Goal: Task Accomplishment & Management: Complete application form

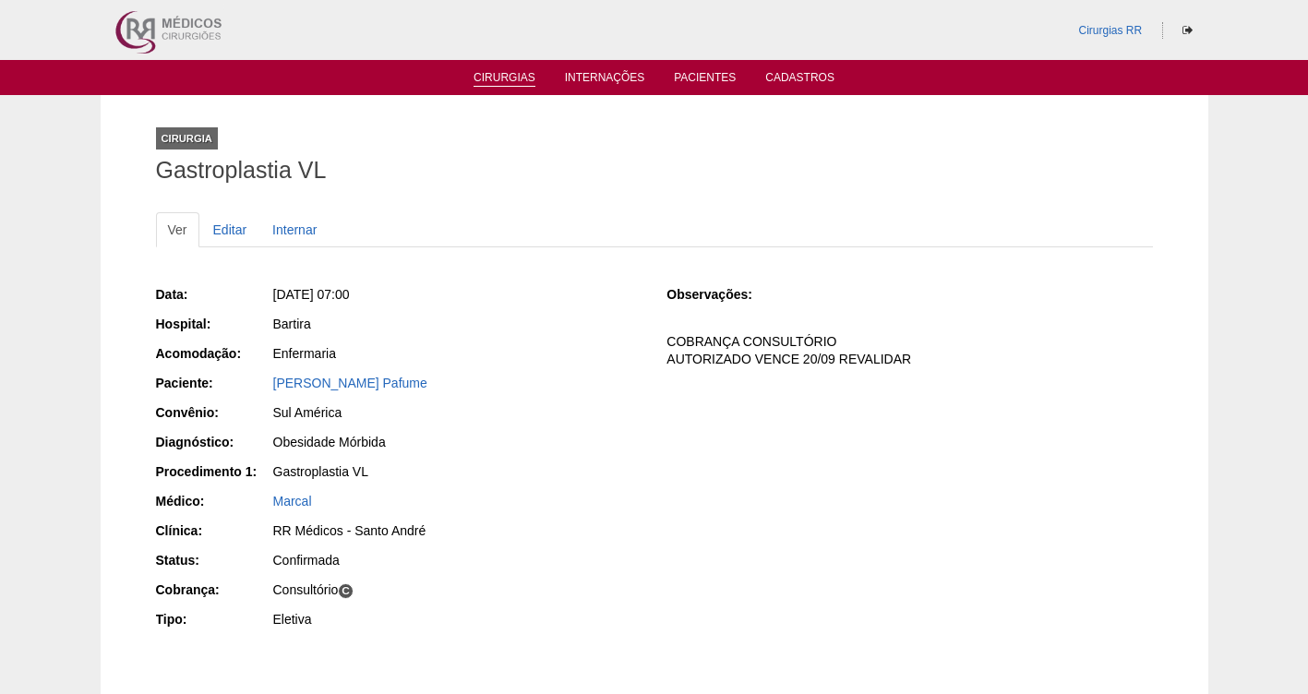
click at [512, 74] on link "Cirurgias" at bounding box center [505, 79] width 62 height 16
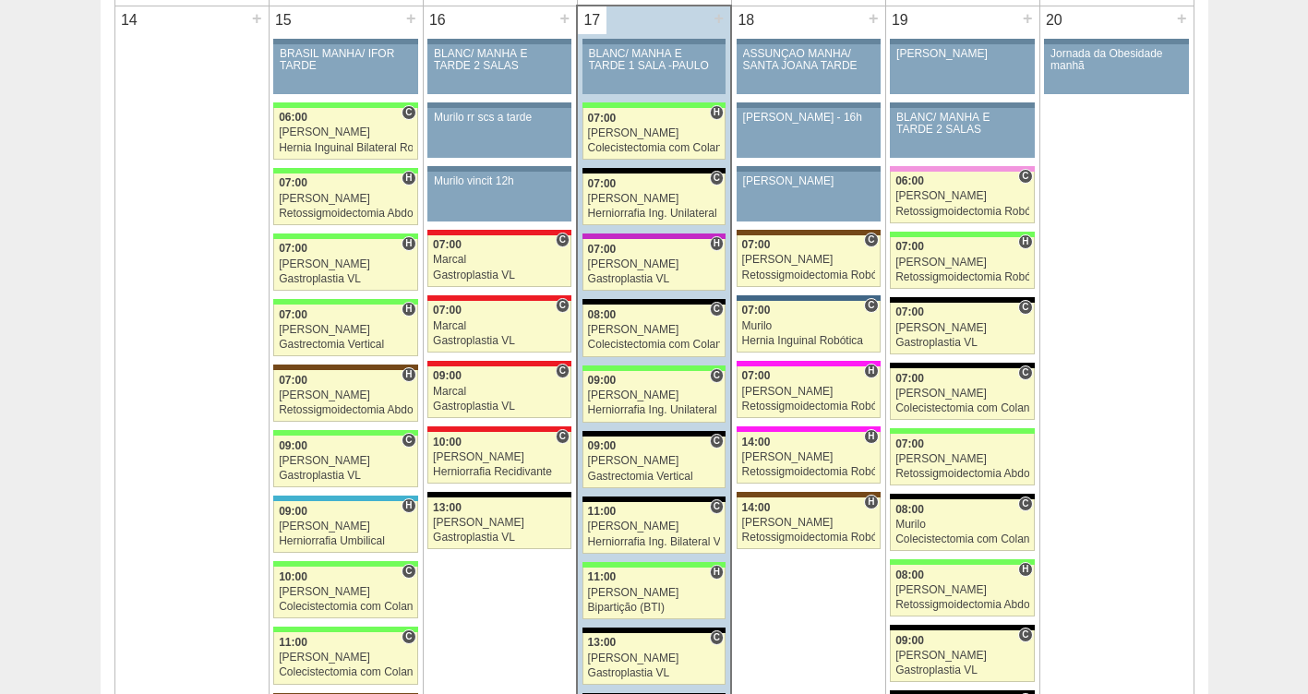
scroll to position [1948, 0]
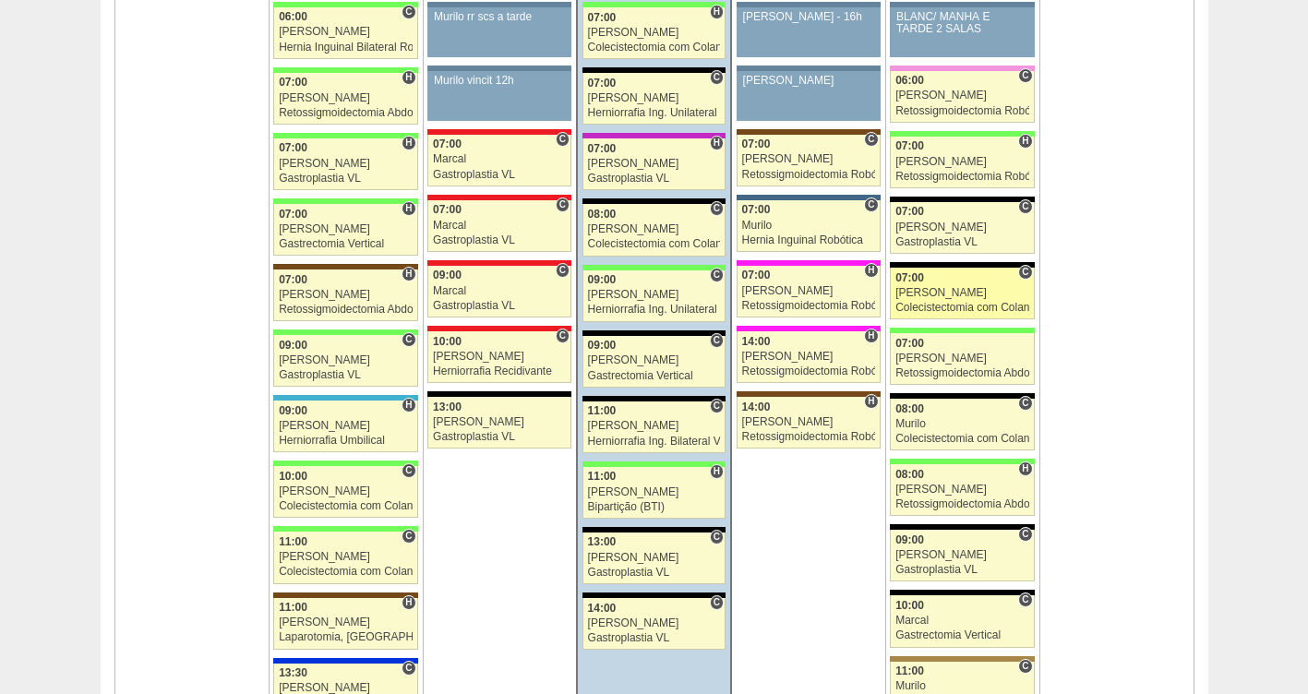
click at [915, 282] on span "07:00" at bounding box center [910, 277] width 29 height 13
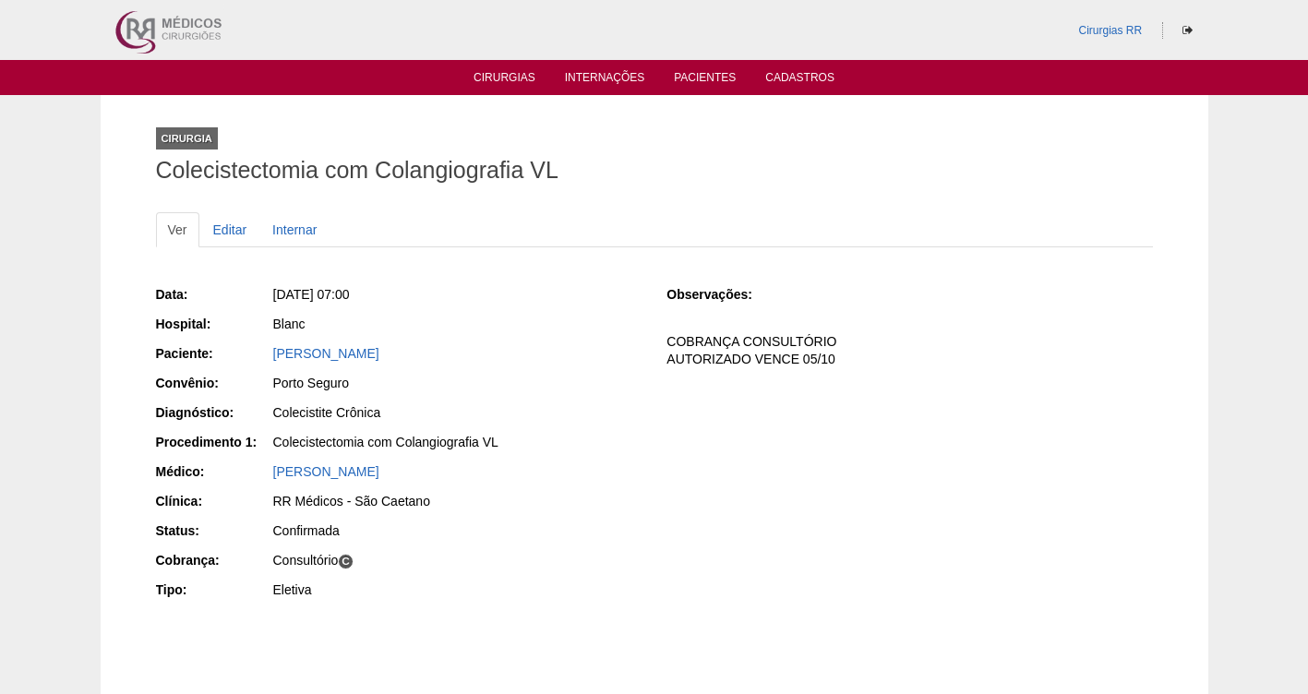
drag, startPoint x: 484, startPoint y: 358, endPoint x: 270, endPoint y: 353, distance: 214.3
click at [270, 353] on div "Paciente: JANICE LOYOLA DOS SANTOS" at bounding box center [399, 355] width 486 height 23
copy div "Paciente: JANICE LOYOLA DOS SANTOS"
click at [505, 78] on link "Cirurgias" at bounding box center [505, 79] width 62 height 16
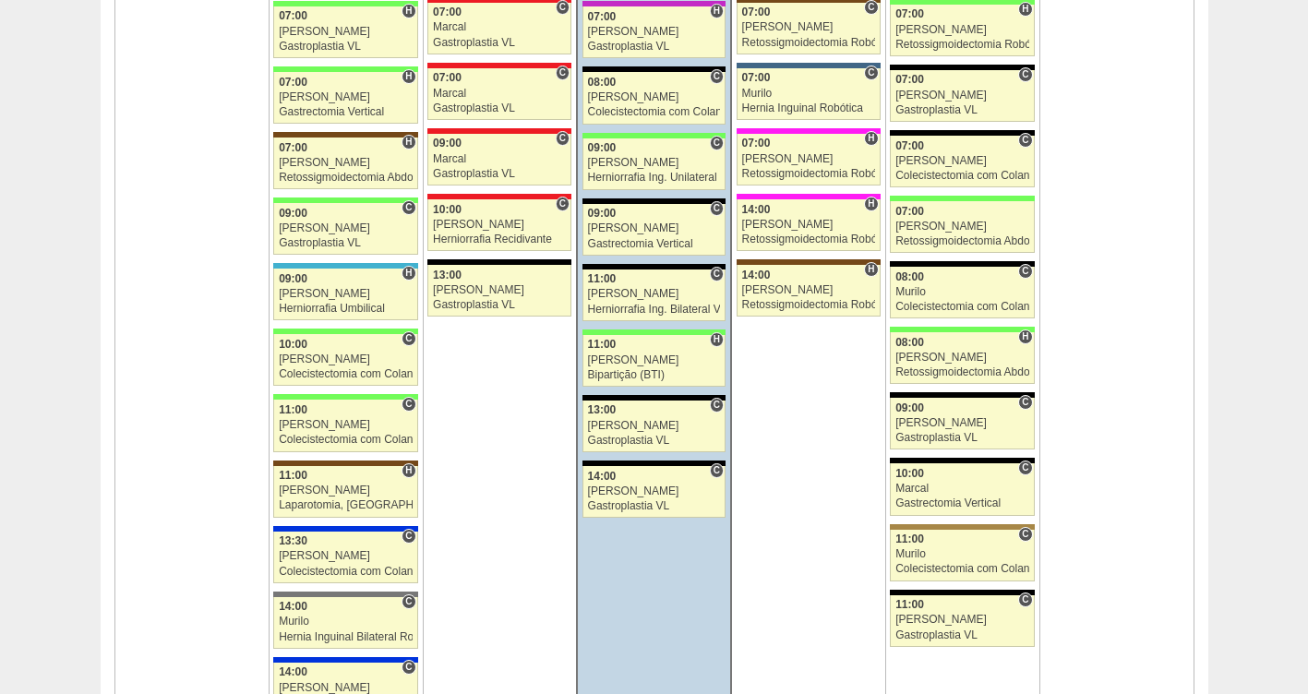
scroll to position [1910, 0]
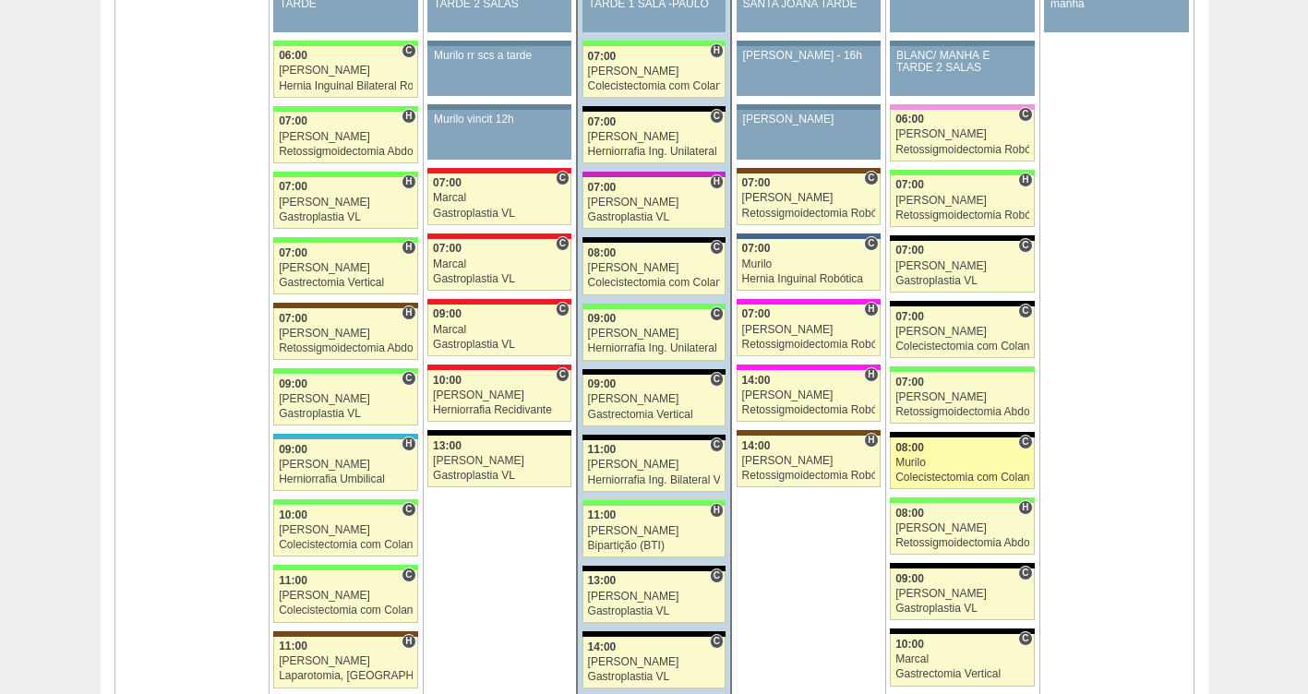
click at [926, 464] on div "Murilo" at bounding box center [963, 463] width 134 height 12
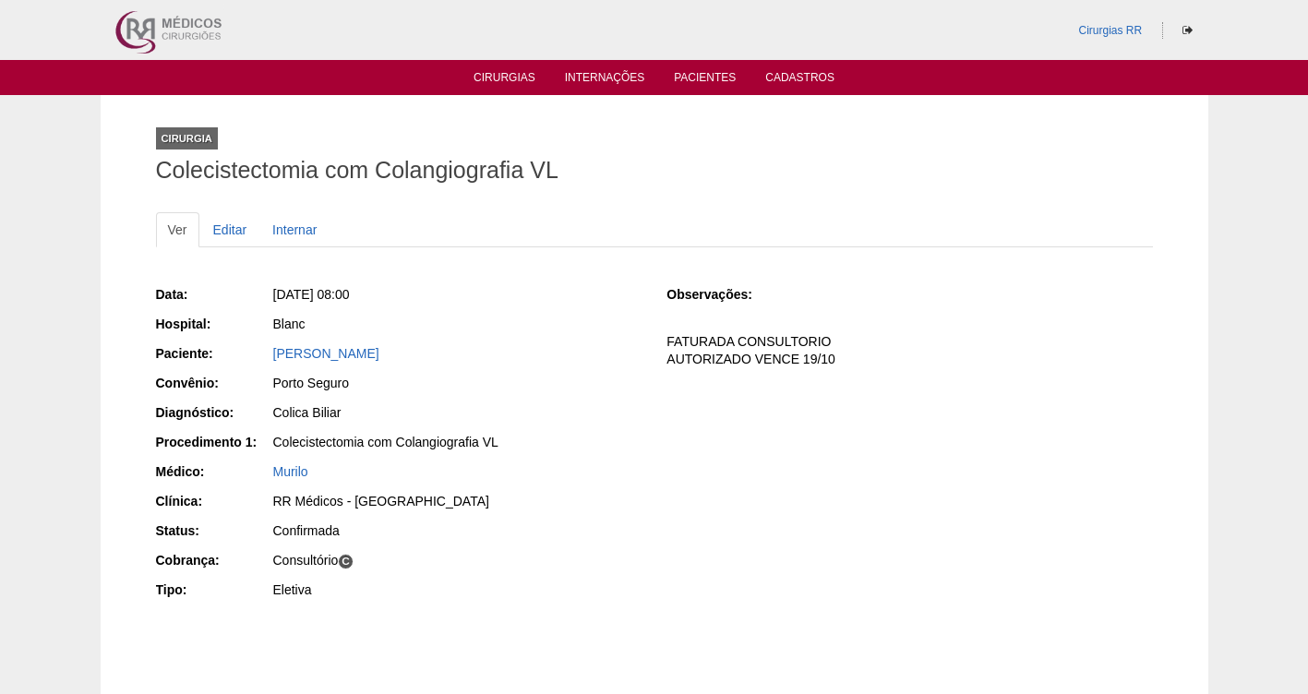
drag, startPoint x: 346, startPoint y: 363, endPoint x: 271, endPoint y: 364, distance: 74.8
click at [271, 364] on div "[PERSON_NAME]" at bounding box center [456, 355] width 370 height 23
click at [230, 226] on link "Editar" at bounding box center [230, 229] width 58 height 35
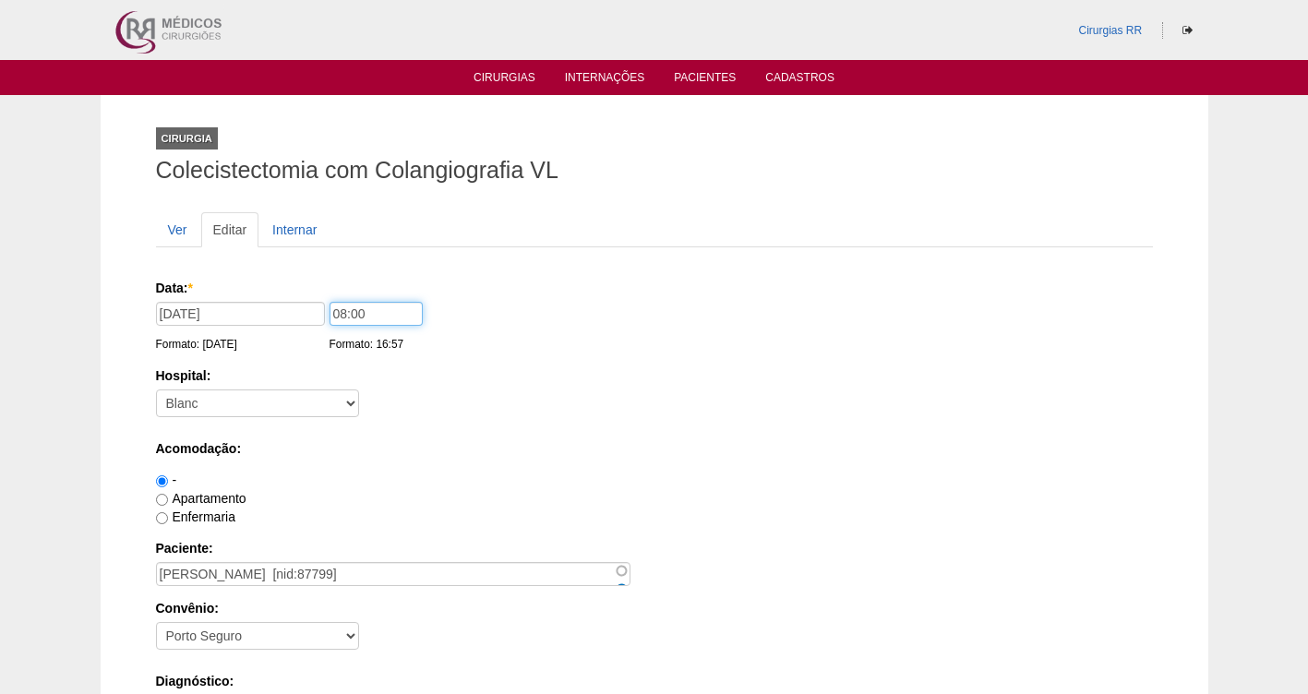
drag, startPoint x: 378, startPoint y: 312, endPoint x: 229, endPoint y: 318, distance: 148.8
click at [223, 297] on div "Data: * 19/09/2025 Formato: 17/09/2025 08:00 Formato: 16:57" at bounding box center [651, 288] width 991 height 18
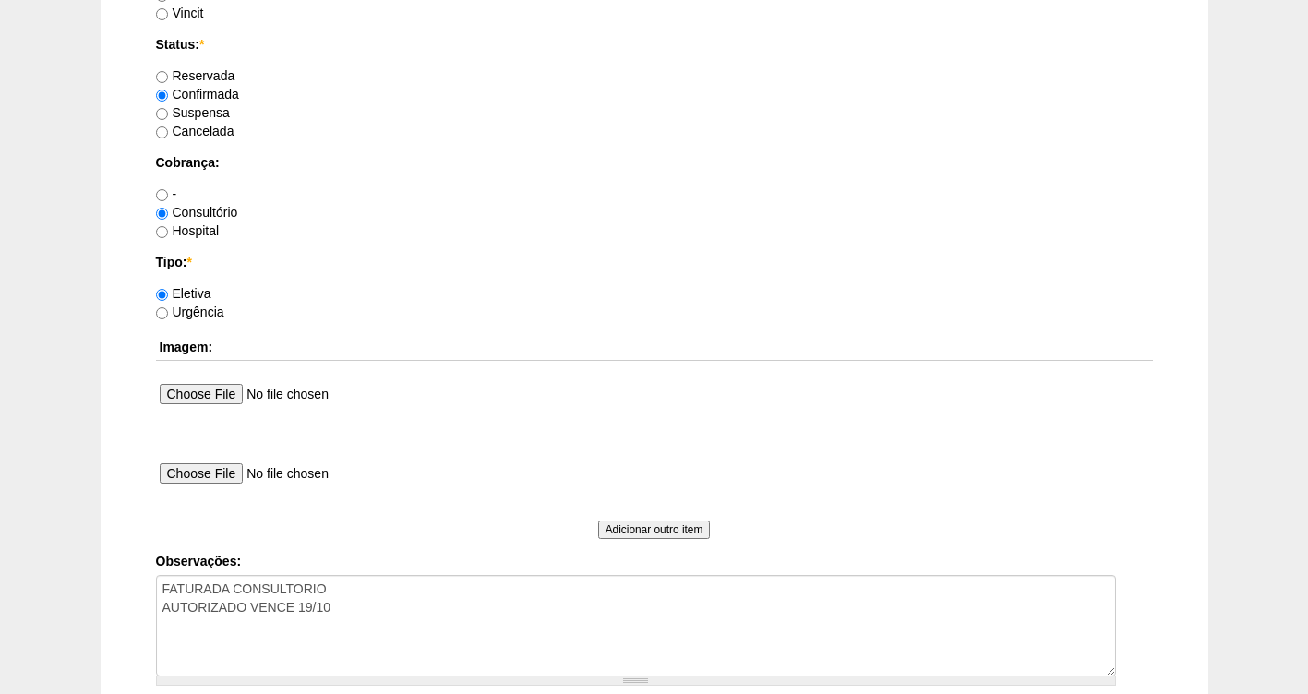
scroll to position [1685, 0]
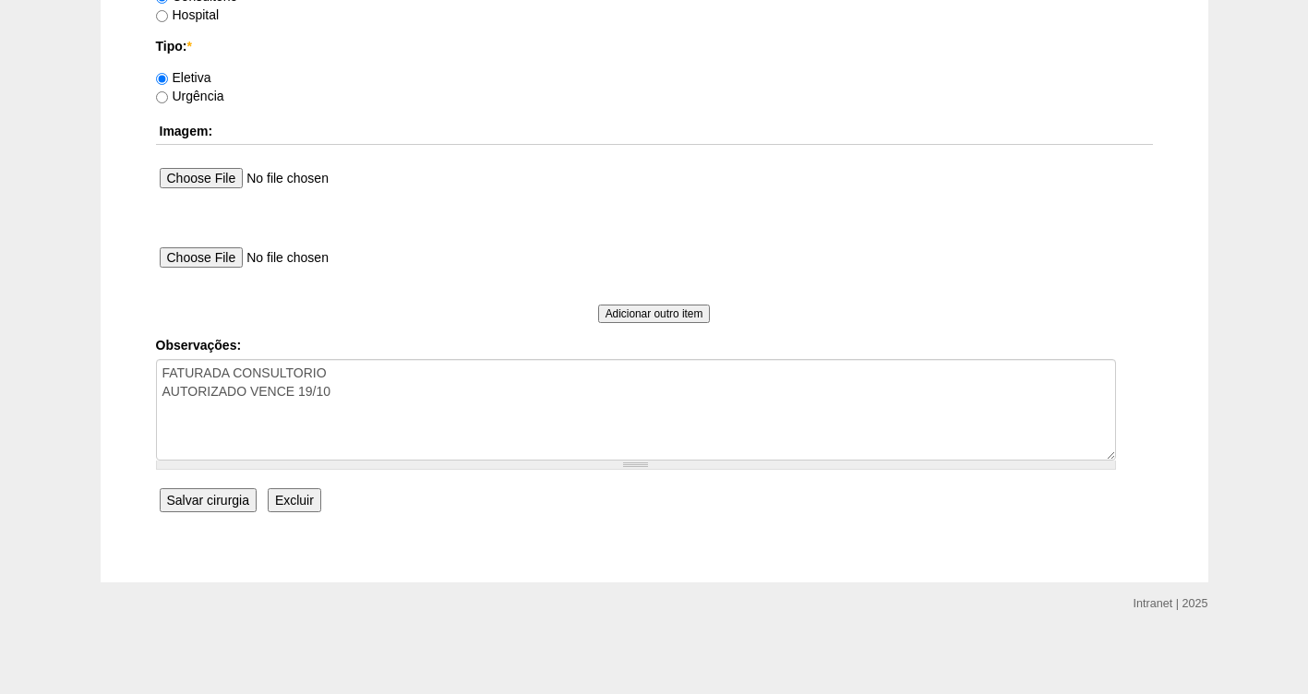
type input "07:00"
click at [187, 507] on input "Salvar cirurgia" at bounding box center [208, 500] width 97 height 24
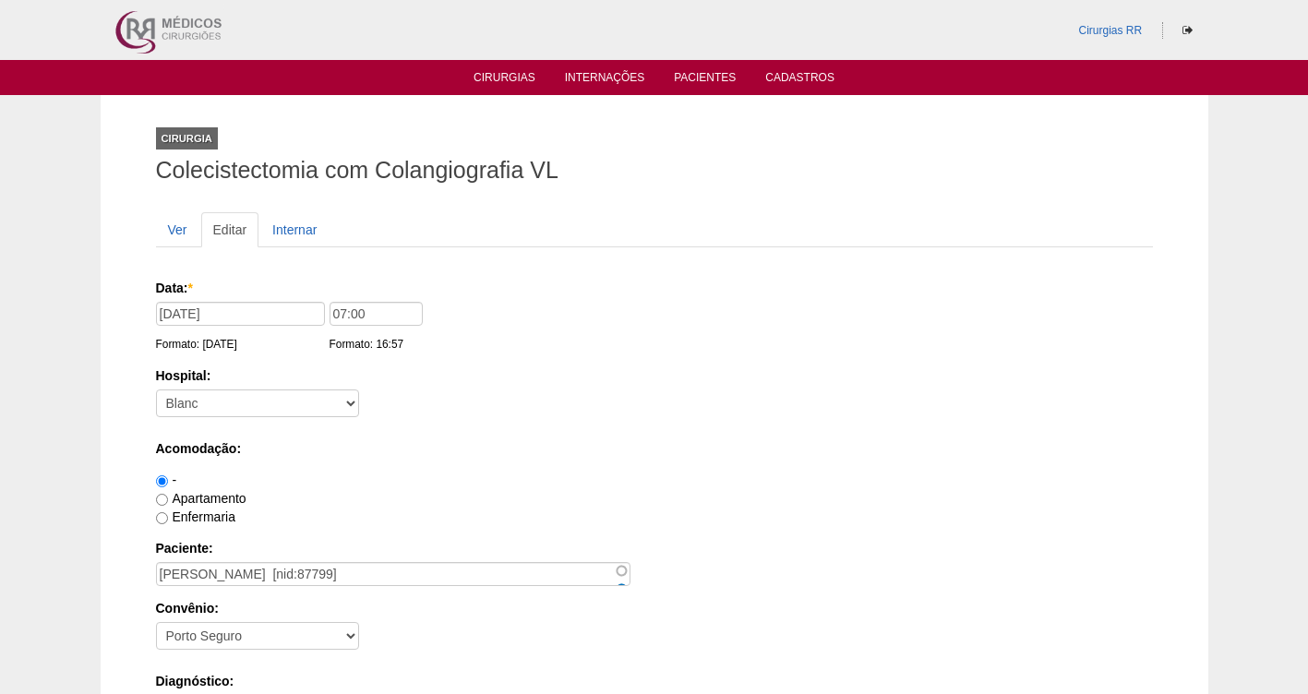
scroll to position [1685, 0]
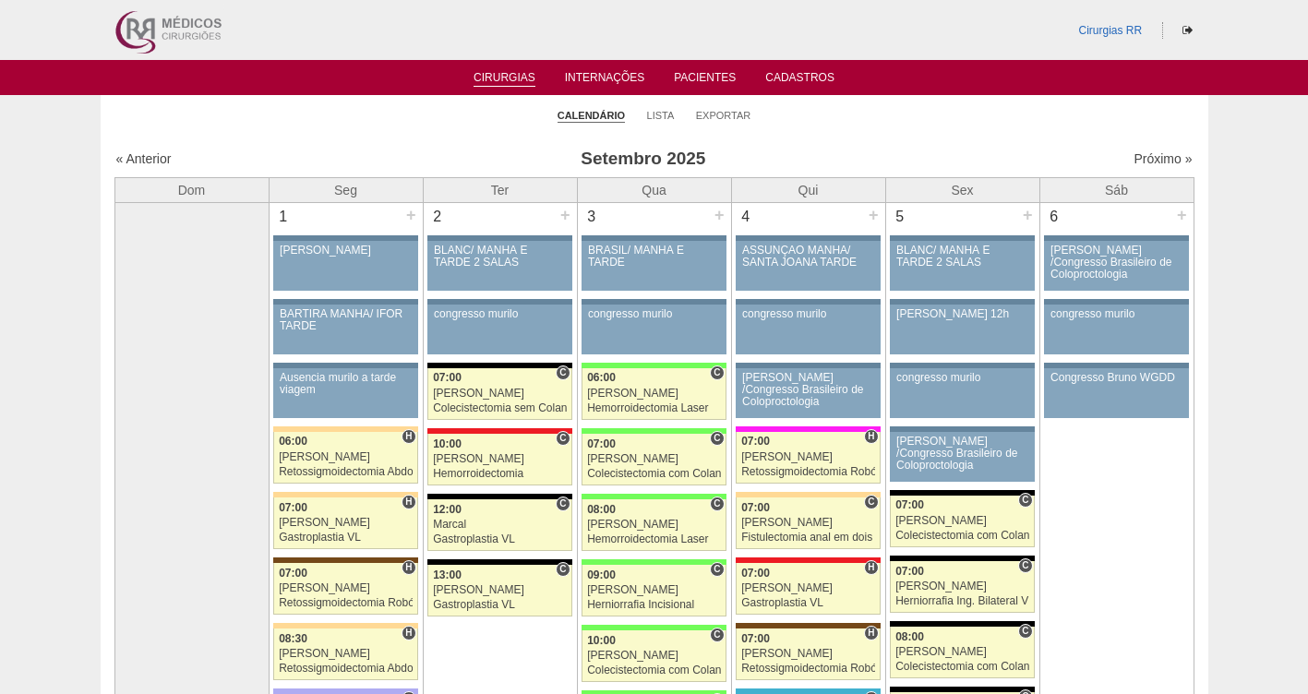
scroll to position [1910, 0]
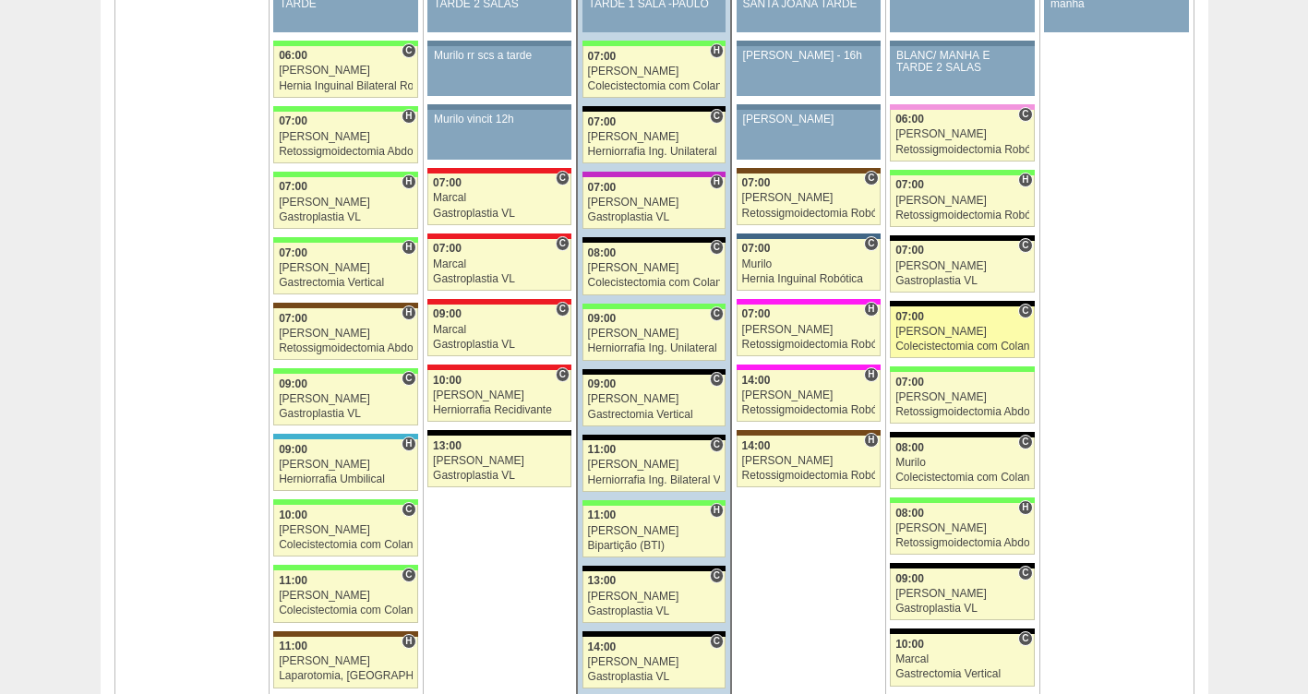
click at [933, 334] on div "[PERSON_NAME]" at bounding box center [963, 332] width 134 height 12
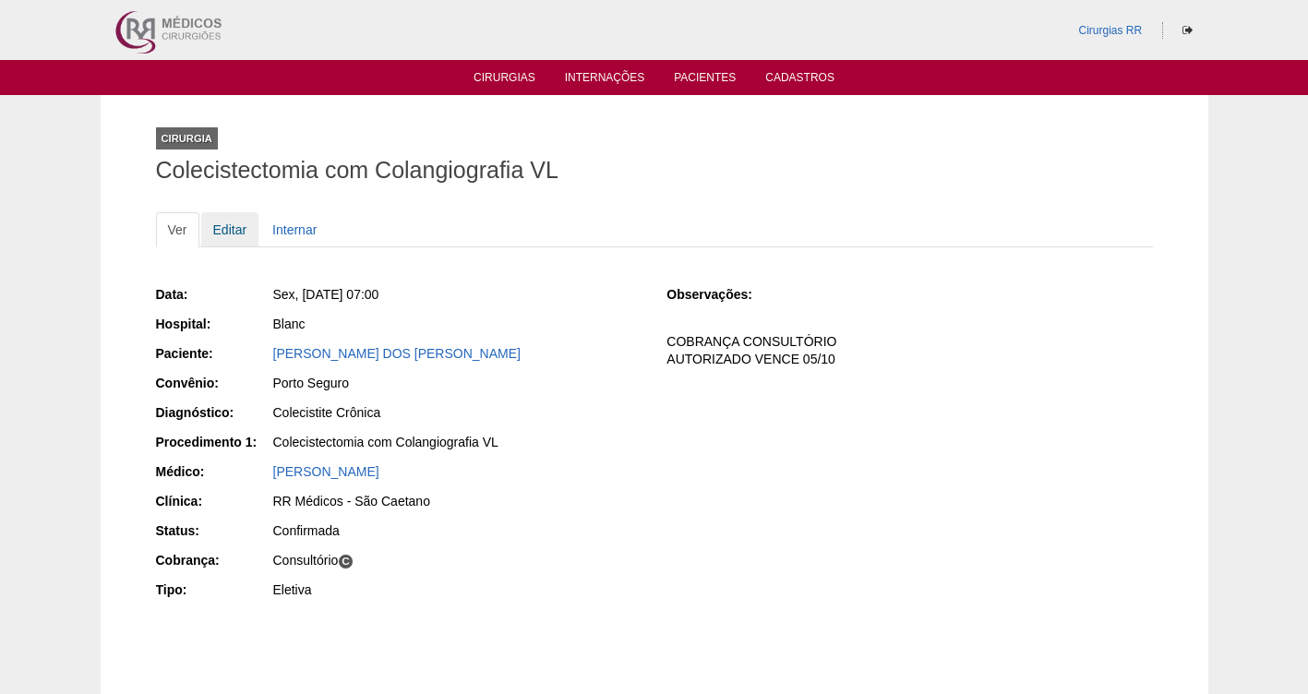
click at [223, 229] on link "Editar" at bounding box center [230, 229] width 58 height 35
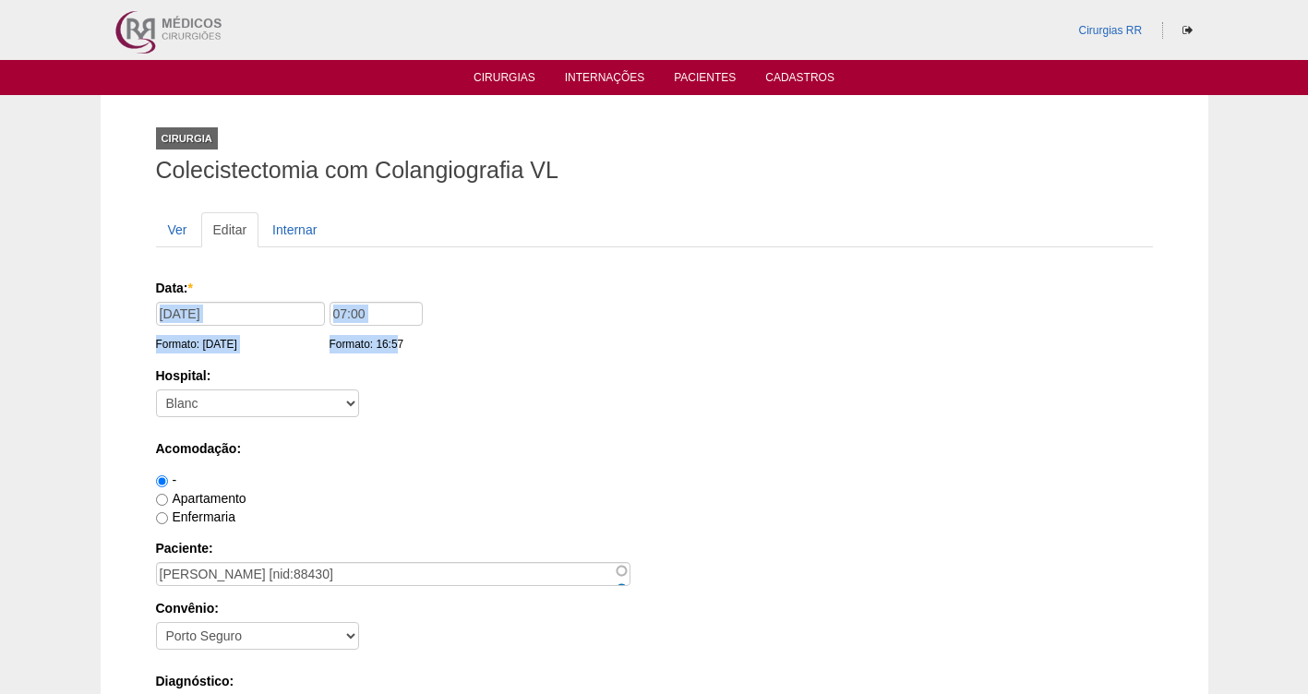
drag, startPoint x: 392, startPoint y: 326, endPoint x: 302, endPoint y: 323, distance: 89.6
click at [302, 297] on div "Data: * 19/09/2025 Formato: 17/09/2025 07:00 Formato: 16:57" at bounding box center [651, 288] width 991 height 18
drag, startPoint x: 404, startPoint y: 306, endPoint x: 392, endPoint y: 307, distance: 12.1
click at [403, 306] on input "07:00" at bounding box center [376, 314] width 93 height 24
click at [397, 308] on input "07:00" at bounding box center [376, 314] width 93 height 24
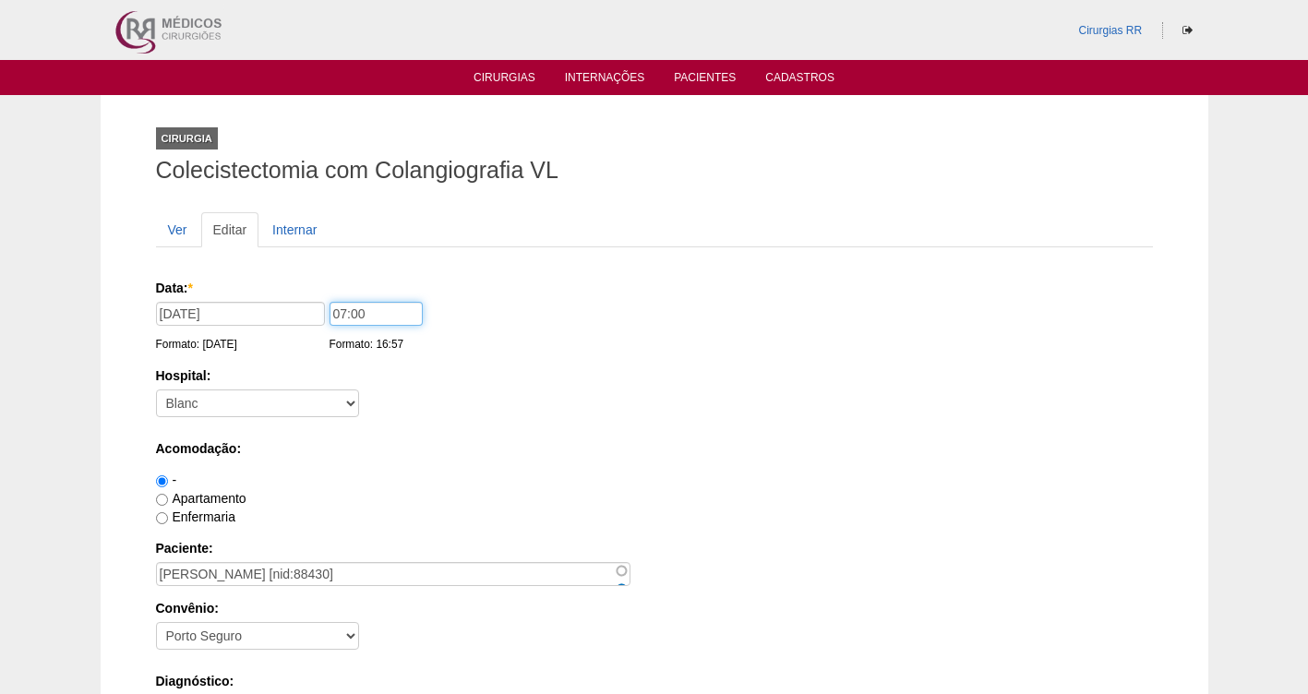
drag, startPoint x: 400, startPoint y: 311, endPoint x: 301, endPoint y: 323, distance: 99.5
click at [301, 297] on div "Data: * 19/09/2025 Formato: 17/09/2025 07:00 Formato: 16:57" at bounding box center [651, 288] width 991 height 18
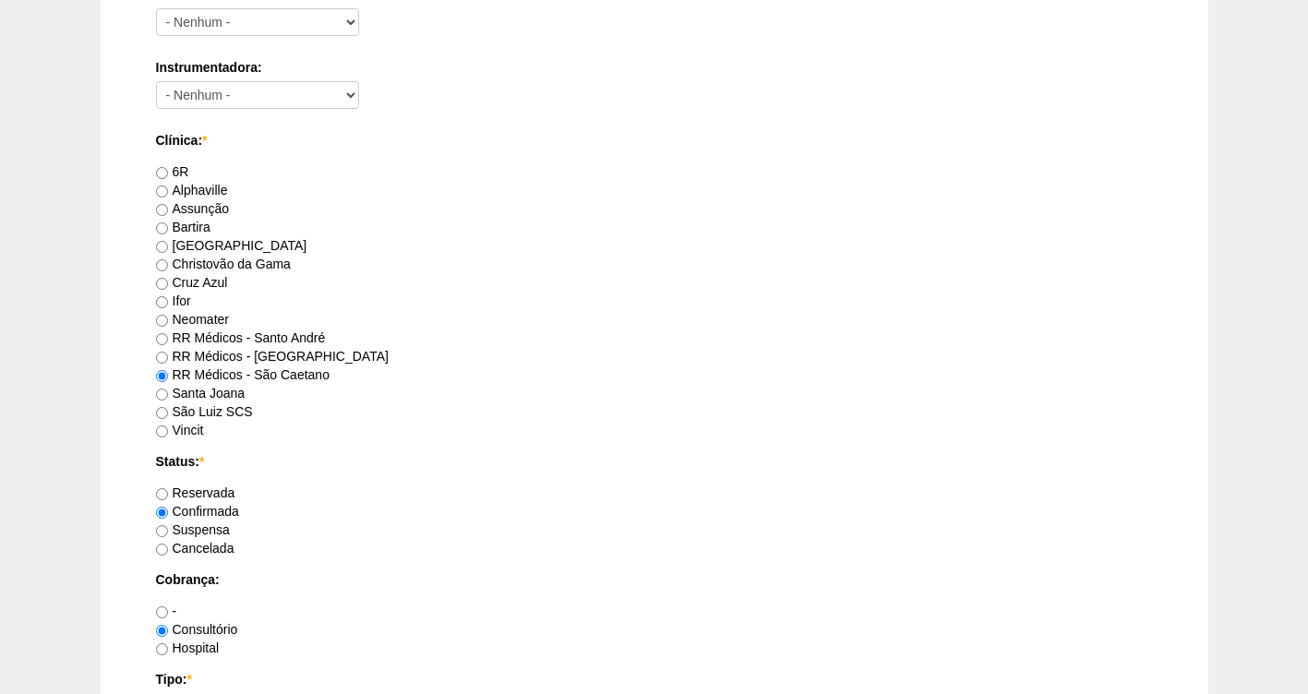
scroll to position [1685, 0]
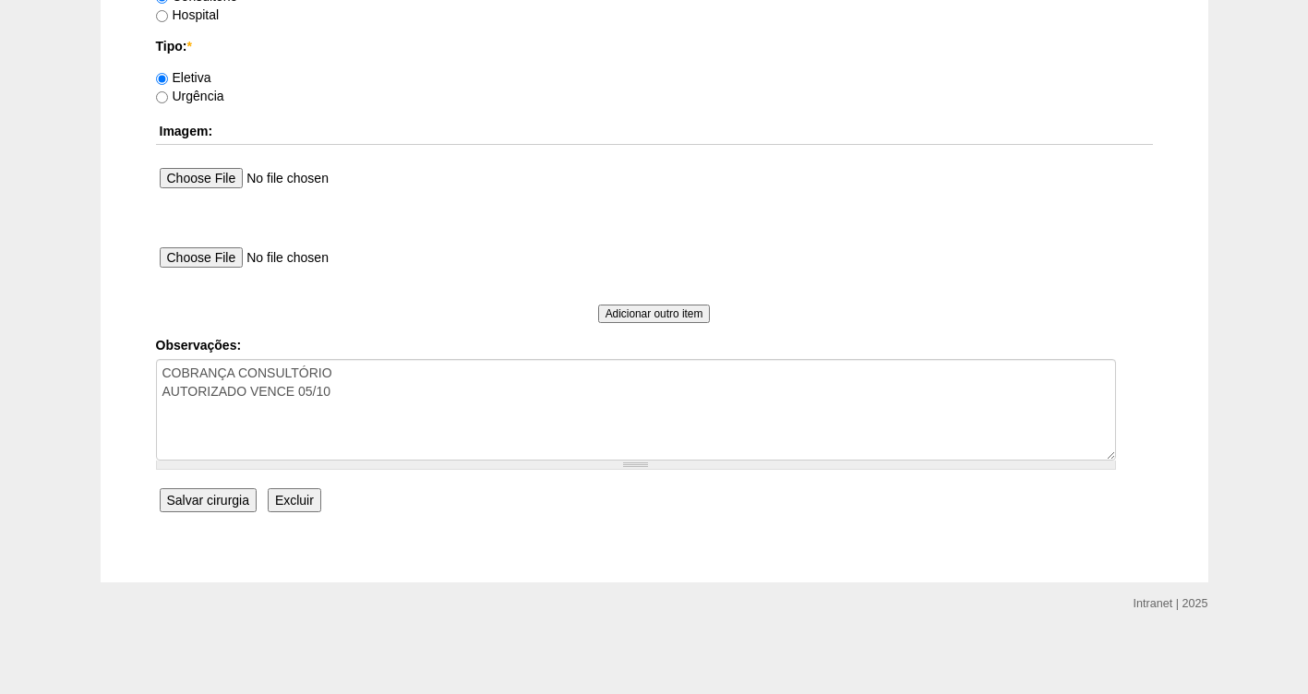
type input "08:00"
click at [220, 502] on input "Salvar cirurgia" at bounding box center [208, 500] width 97 height 24
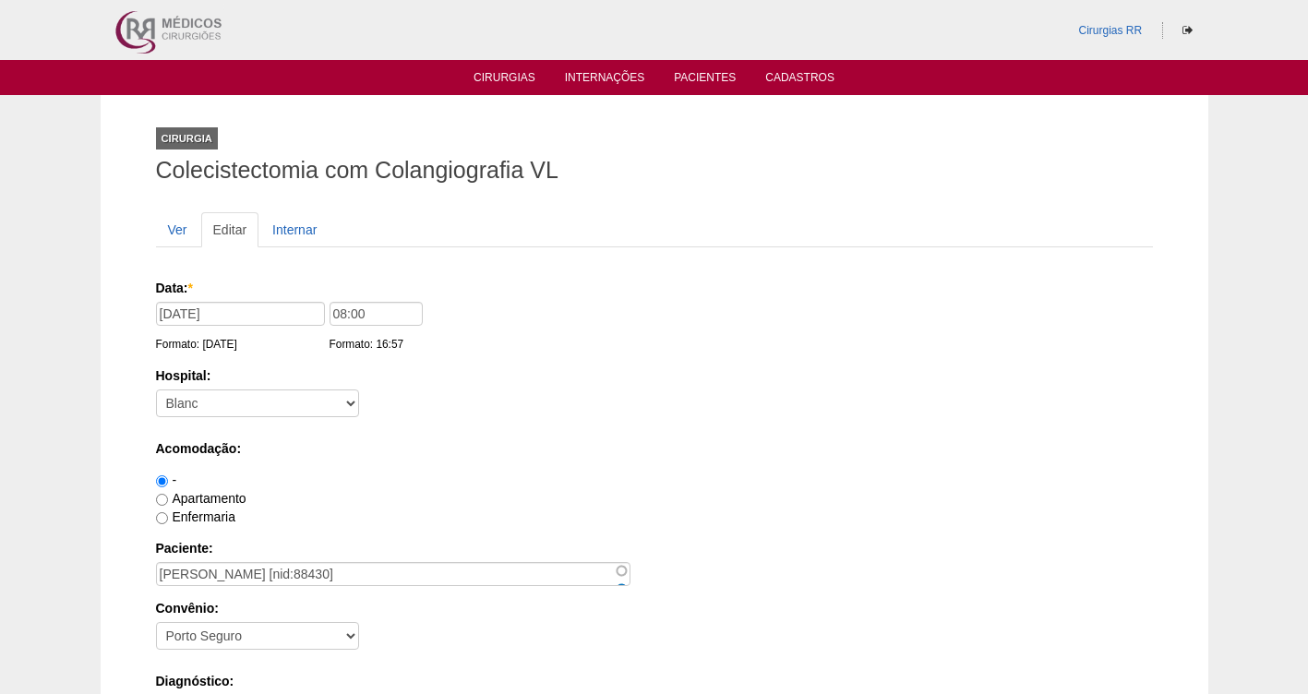
scroll to position [1685, 0]
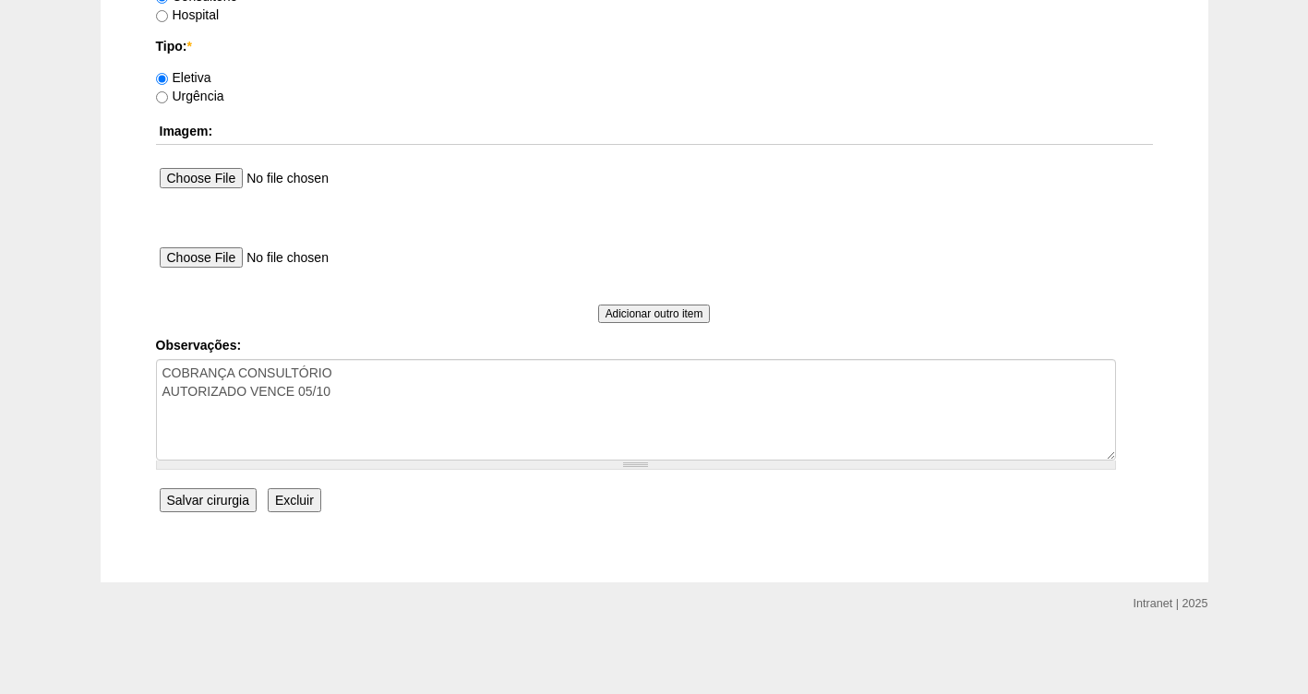
click at [220, 499] on input "Salvar cirurgia" at bounding box center [208, 500] width 97 height 24
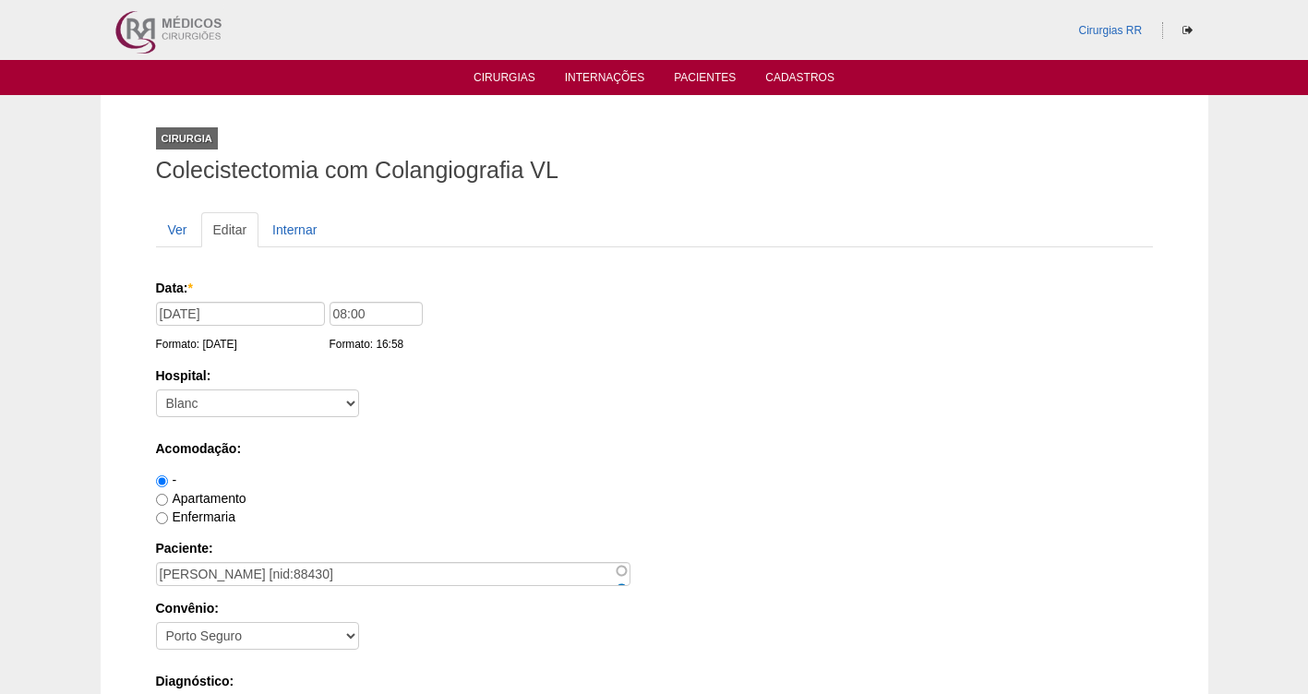
scroll to position [1685, 0]
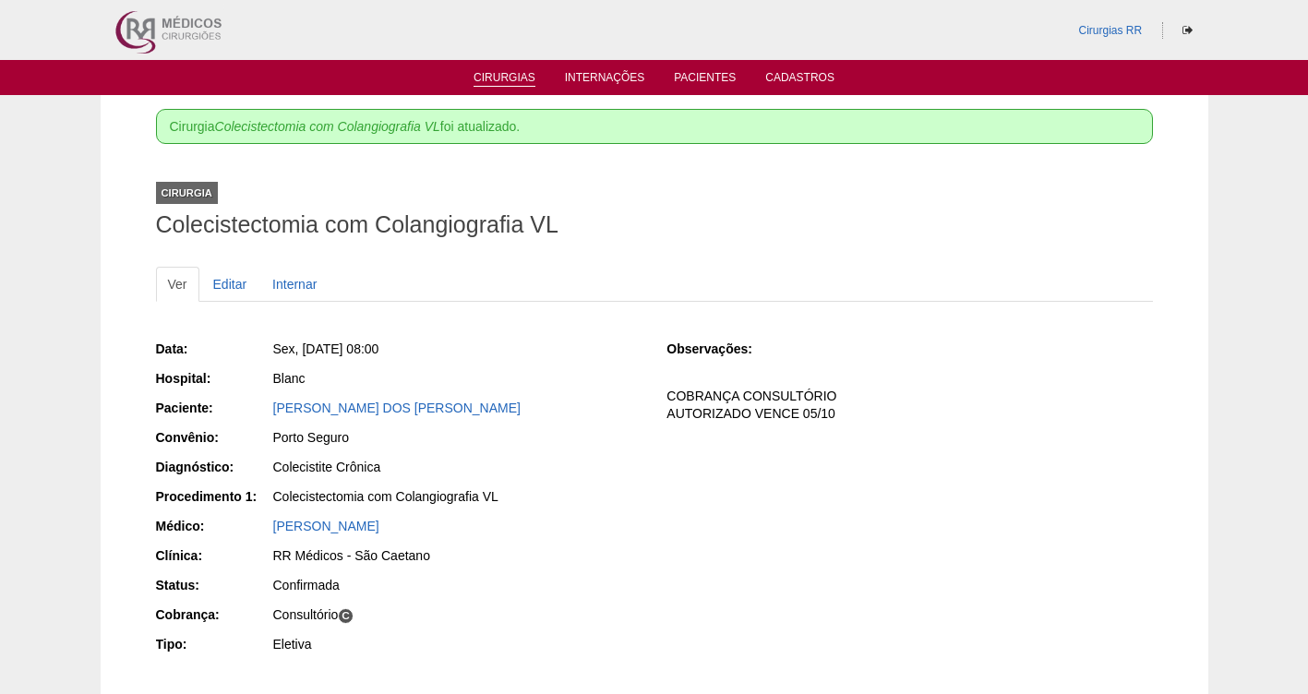
click at [504, 78] on link "Cirurgias" at bounding box center [505, 79] width 62 height 16
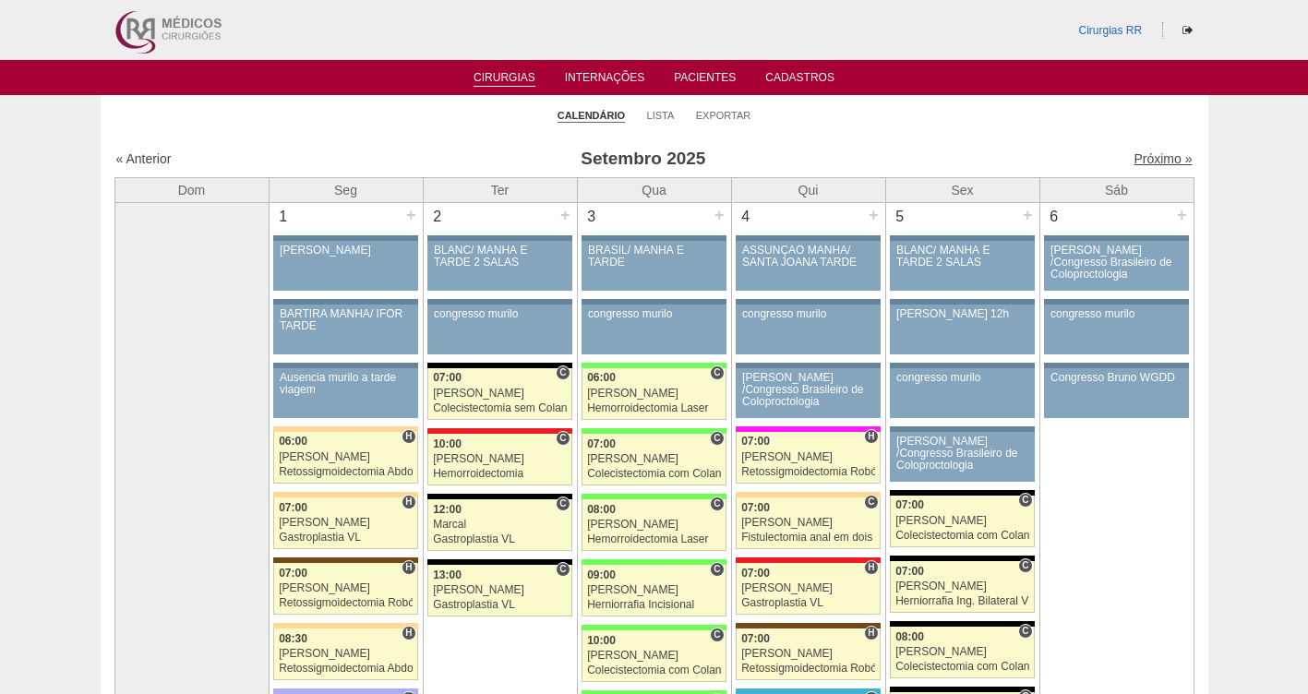
click at [1138, 155] on link "Próximo »" at bounding box center [1163, 158] width 58 height 15
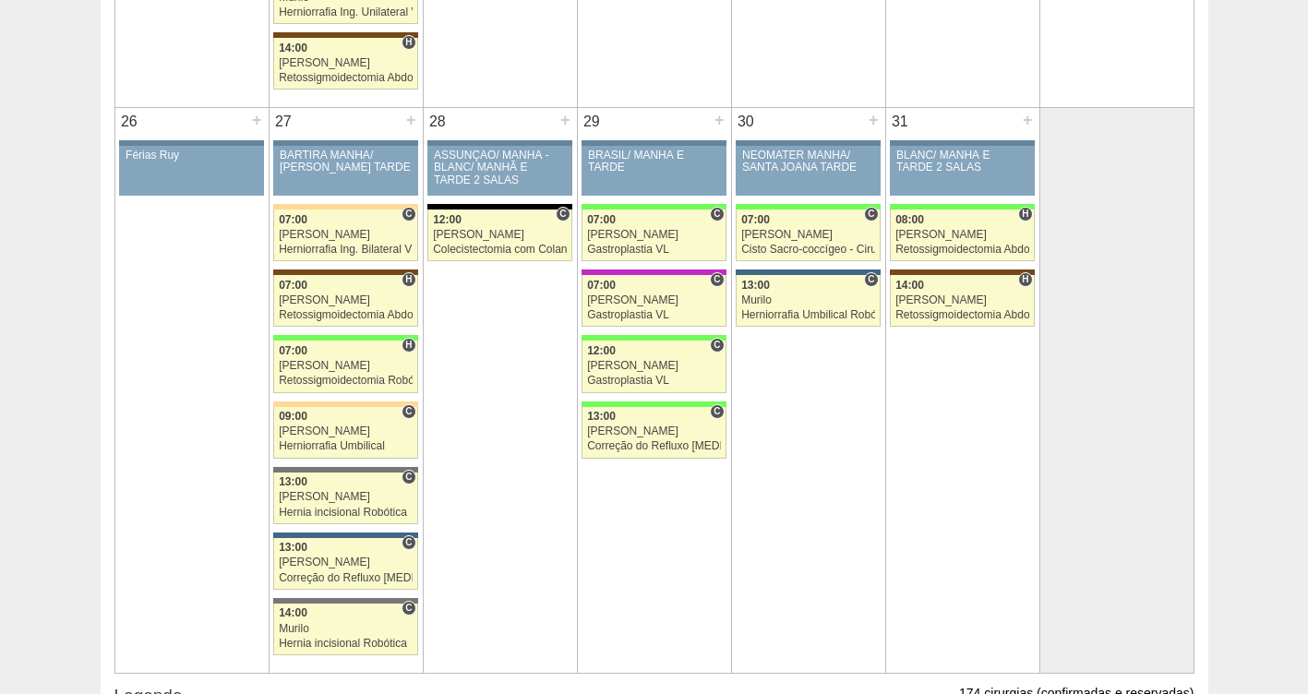
scroll to position [2893, 0]
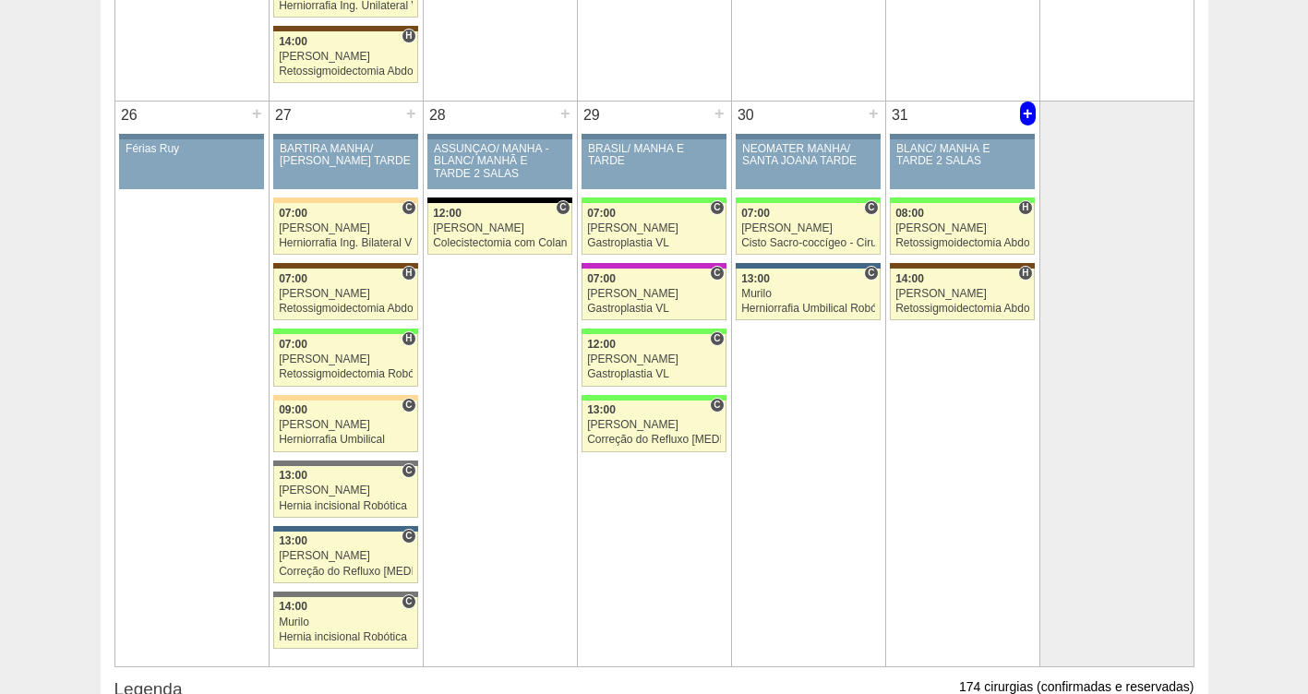
click at [1022, 114] on div "+" at bounding box center [1028, 114] width 16 height 24
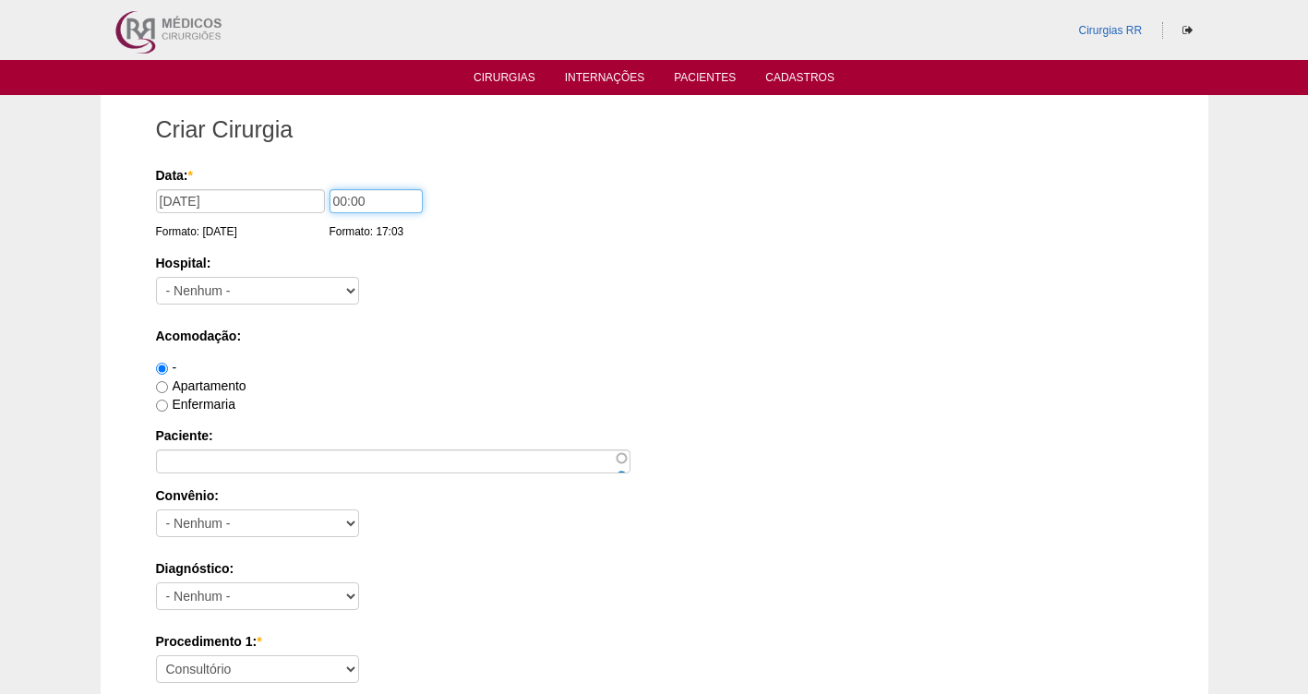
drag, startPoint x: 388, startPoint y: 198, endPoint x: 338, endPoint y: 123, distance: 89.9
click at [307, 185] on div "Data: * [DATE] Formato: [DATE] 00:00 Formato: 17:03" at bounding box center [651, 175] width 991 height 18
type input "13:00"
click at [259, 288] on select "- [GEOGRAPHIC_DATA] - [DATE] [PERSON_NAME] Alvorada América Assunção Bartira Be…" at bounding box center [257, 291] width 203 height 28
select select "64"
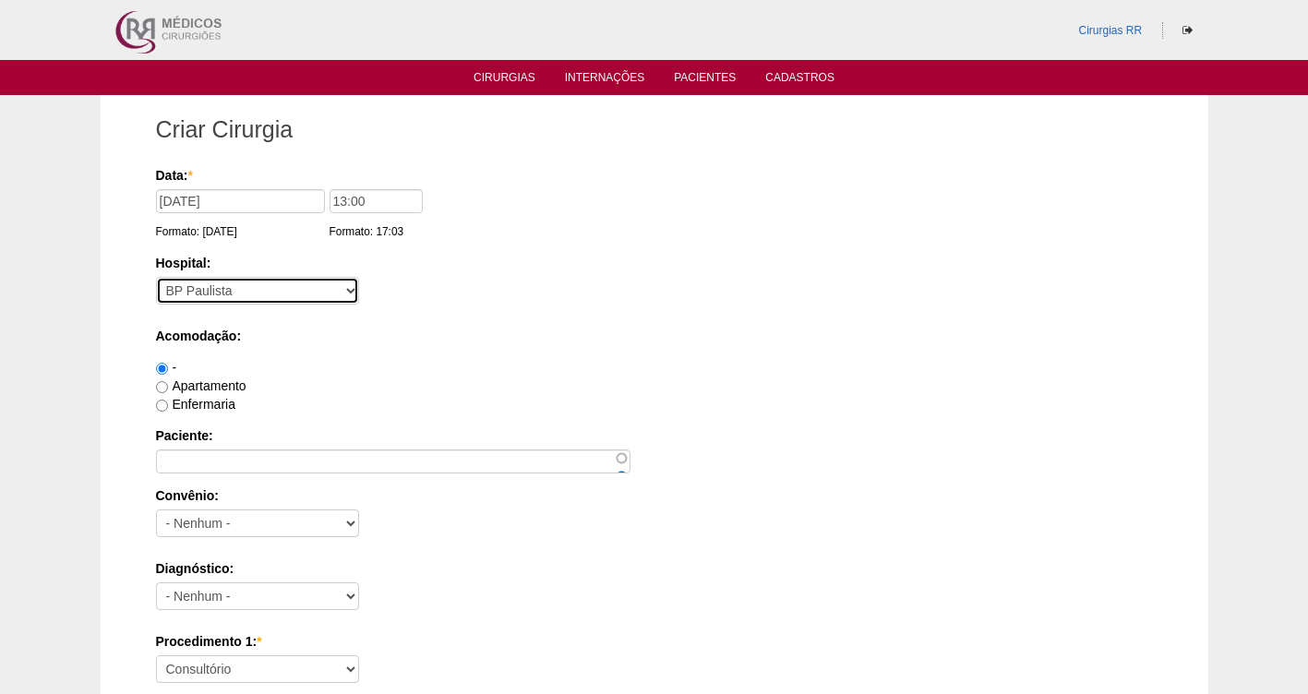
click at [156, 277] on select "- Nenhum - 9 de Julho Albert Einstein Alvorada América Assunção Bartira Benefic…" at bounding box center [257, 291] width 203 height 28
click at [212, 408] on label "Enfermaria" at bounding box center [195, 404] width 79 height 15
click at [168, 408] on input "Enfermaria" at bounding box center [162, 406] width 12 height 12
radio input "true"
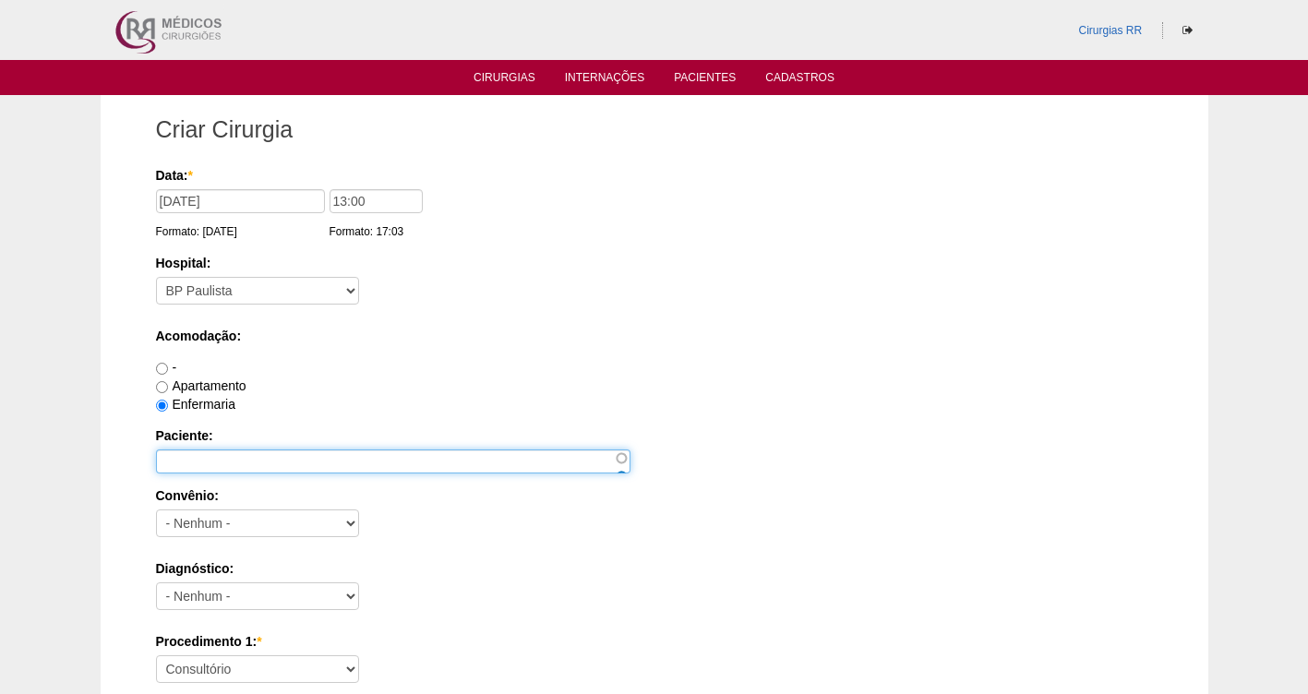
click at [239, 463] on input "Paciente:" at bounding box center [393, 462] width 475 height 24
type input "g"
type input "[PERSON_NAME]"
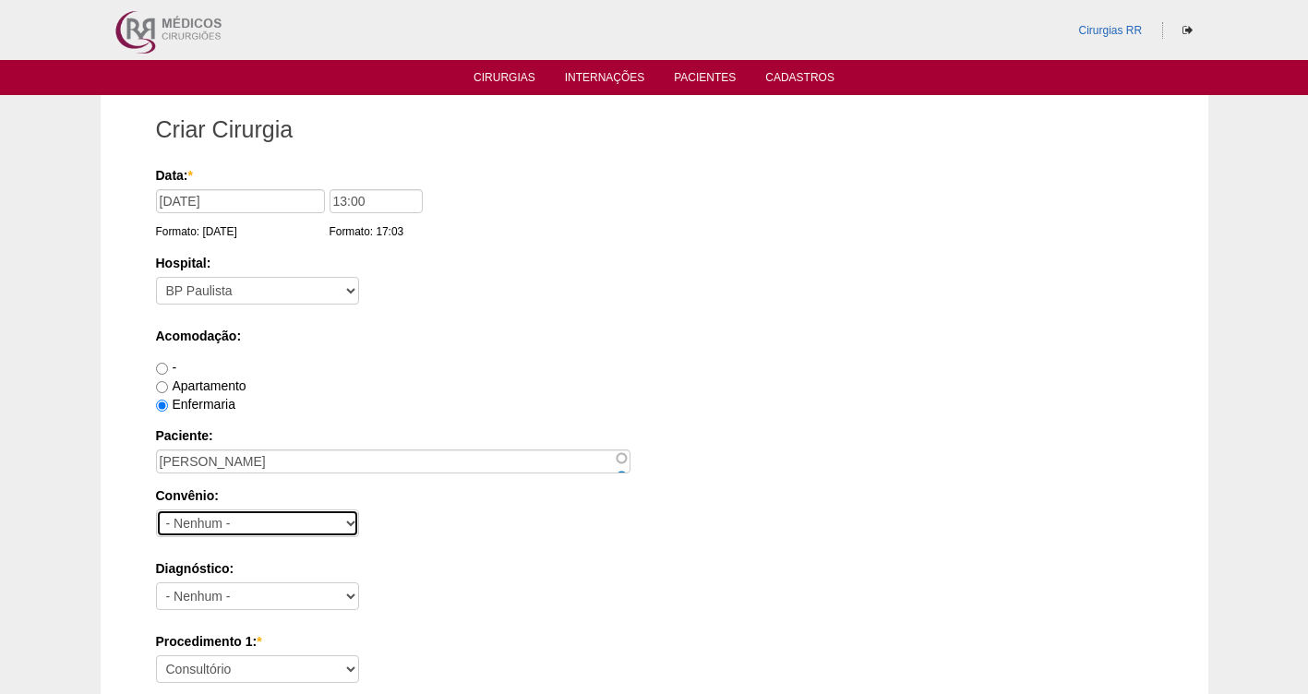
click at [219, 526] on select "- Nenhum - Abet Afresp Allianz Amil Blue Life Caasp Cabesp Caixa de Pensões Car…" at bounding box center [257, 524] width 203 height 28
select select "37718"
click at [156, 510] on select "- Nenhum - Abet Afresp Allianz Amil Blue Life Caasp Cabesp Caixa de Pensões Car…" at bounding box center [257, 524] width 203 height 28
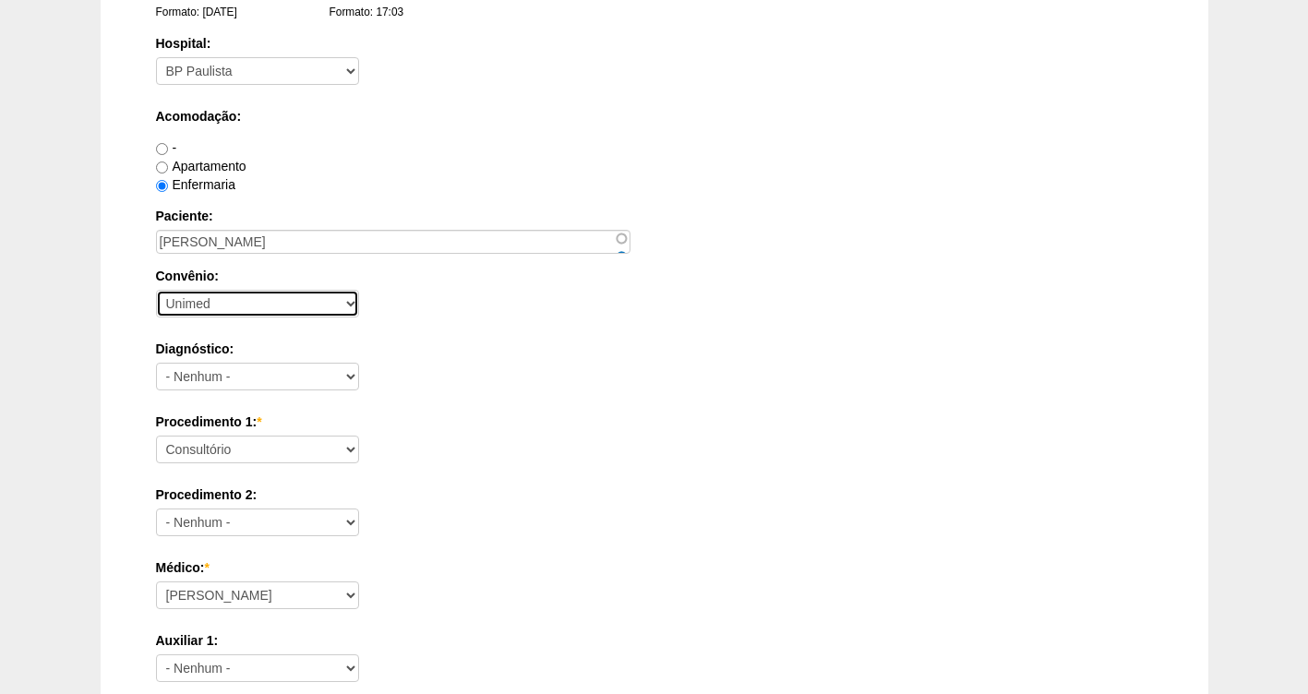
scroll to position [254, 0]
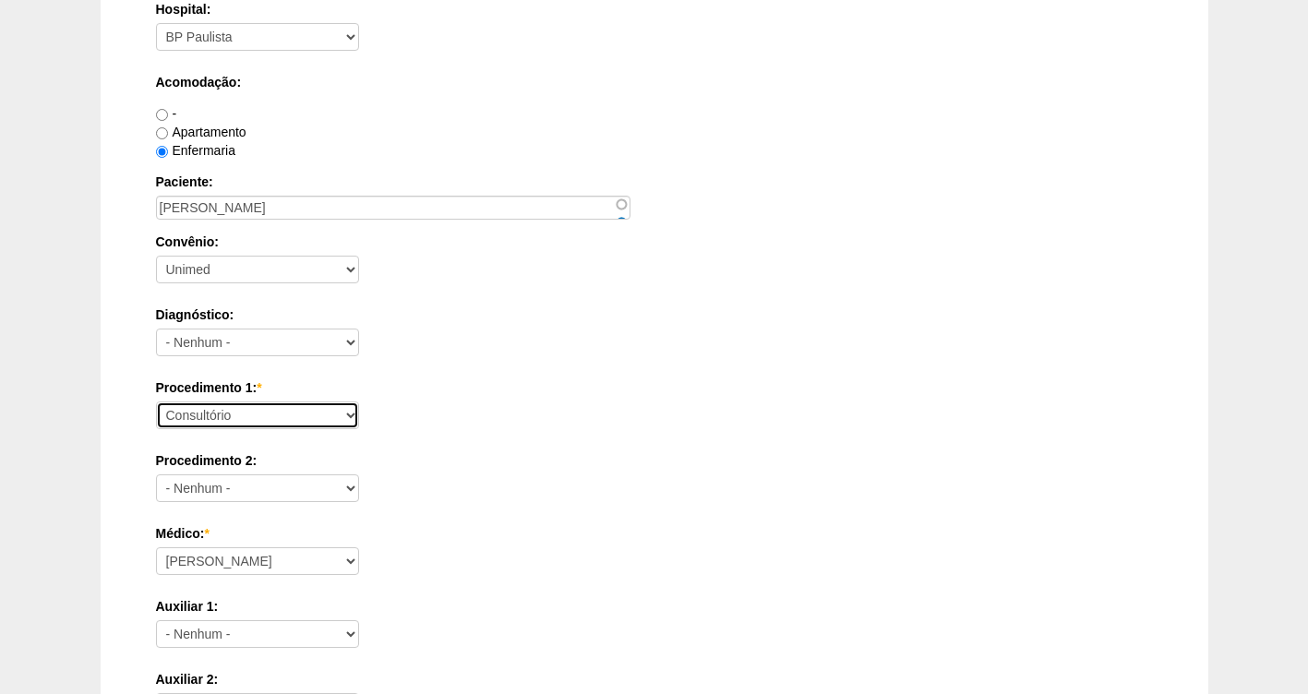
click at [207, 417] on select "Consultório Abscesso Hepático - Drenagem Abscesso perianal Amputação Abdômino P…" at bounding box center [257, 416] width 203 height 28
click at [530, 472] on div "Procedimento 2: - Nenhum - Consultório Abscesso Hepático - Drenagem Abscesso pe…" at bounding box center [654, 482] width 997 height 60
click at [351, 413] on select "Consultório Abscesso Hepático - Drenagem Abscesso perianal Amputação Abdômino P…" at bounding box center [257, 416] width 203 height 28
select select "3740"
click at [156, 402] on select "Consultório Abscesso Hepático - Drenagem Abscesso perianal Amputação Abdômino P…" at bounding box center [257, 416] width 203 height 28
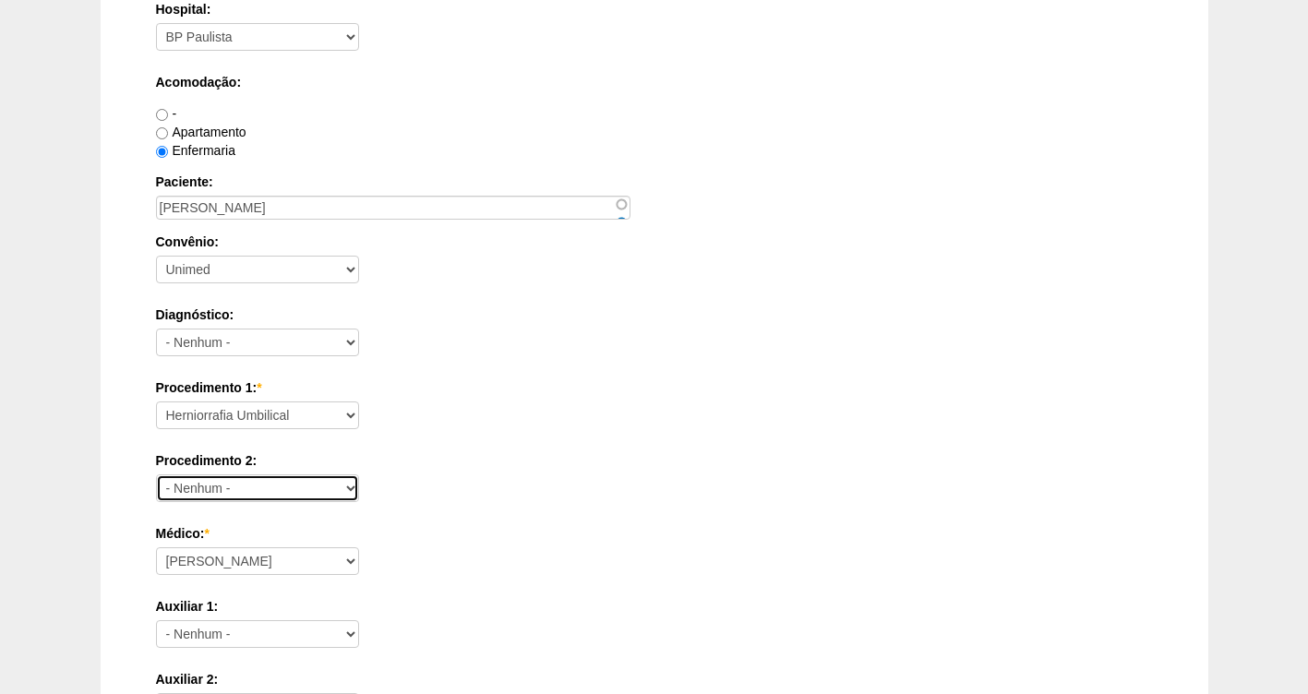
click at [276, 488] on select "- Nenhum - Consultório Abscesso Hepático - Drenagem Abscesso perianal Amputação…" at bounding box center [257, 489] width 203 height 28
click at [199, 488] on select "- Nenhum - Consultório Abscesso Hepático - Drenagem Abscesso perianal Amputação…" at bounding box center [257, 489] width 203 height 28
click at [532, 619] on div "Auxiliar 1: - Nenhum - Ana Paula Bruno Felipe Rossi Geraldo Igor Benevides Isab…" at bounding box center [654, 627] width 997 height 60
click at [343, 489] on select "- Nenhum - Consultório Abscesso Hepático - Drenagem Abscesso perianal Amputação…" at bounding box center [257, 489] width 203 height 28
select select "3739"
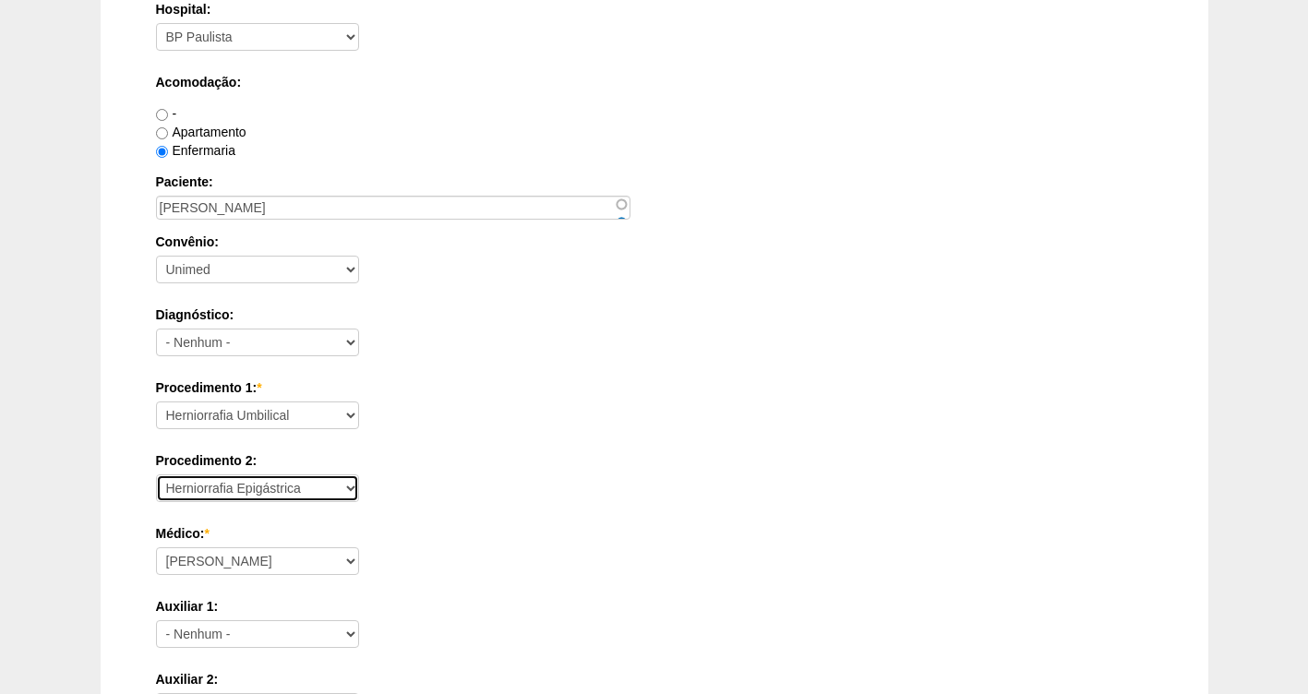
click at [156, 475] on select "- Nenhum - Consultório Abscesso Hepático - Drenagem Abscesso perianal Amputação…" at bounding box center [257, 489] width 203 height 28
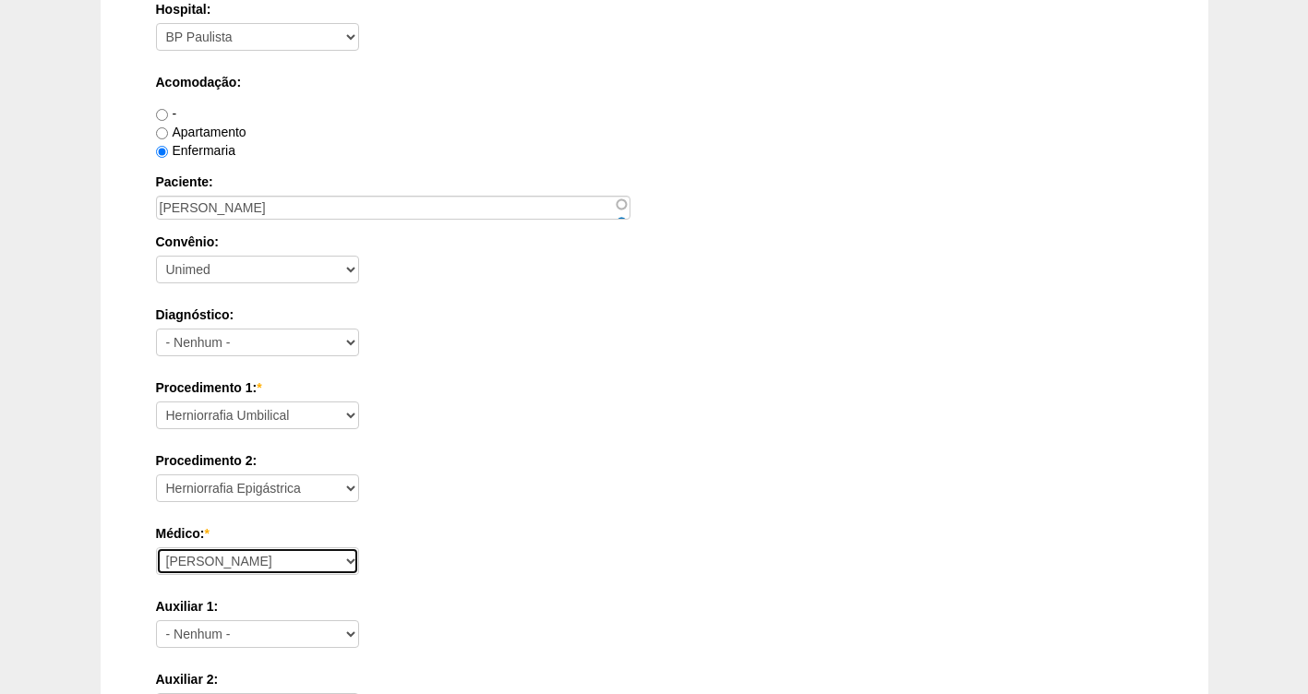
click at [216, 557] on select "Ana Paula Bruno Felipe Rossi Geraldo Igor Benevides Isabella Juliana Luiz Guilh…" at bounding box center [257, 562] width 203 height 28
select select "47"
click at [156, 548] on select "Ana Paula Bruno Felipe Rossi Geraldo Igor Benevides Isabella Juliana Luiz Guilh…" at bounding box center [257, 562] width 203 height 28
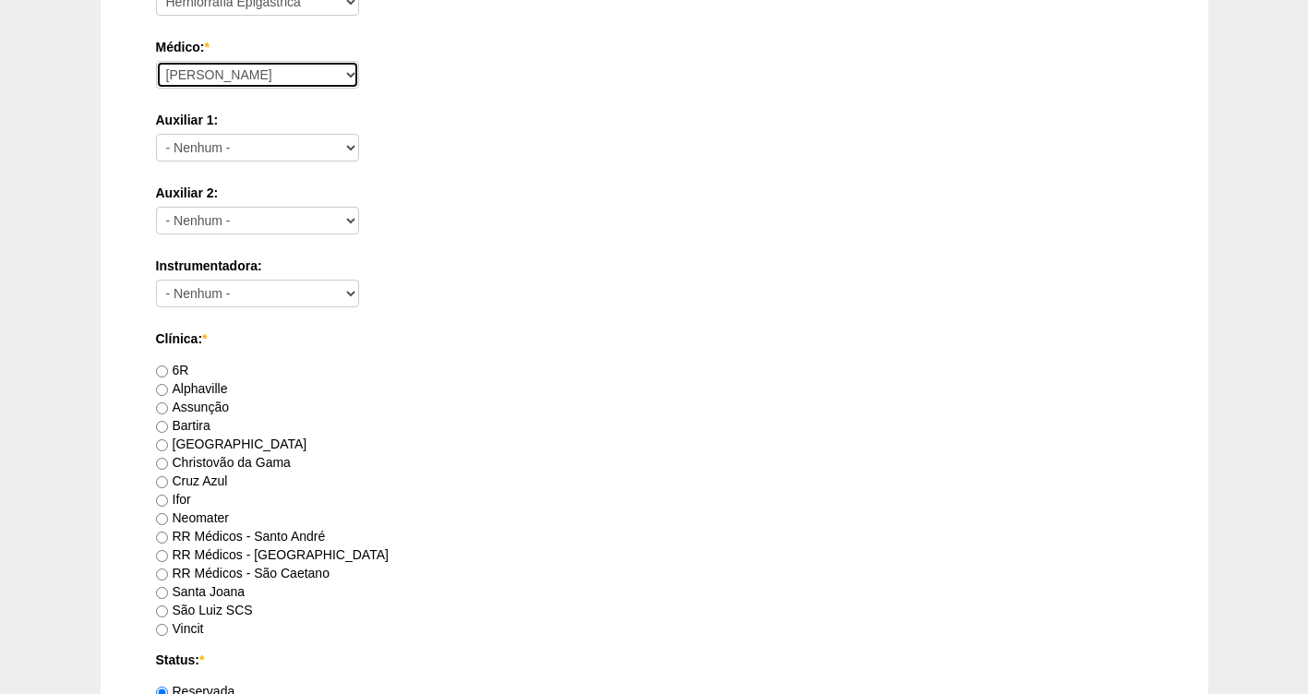
scroll to position [775, 0]
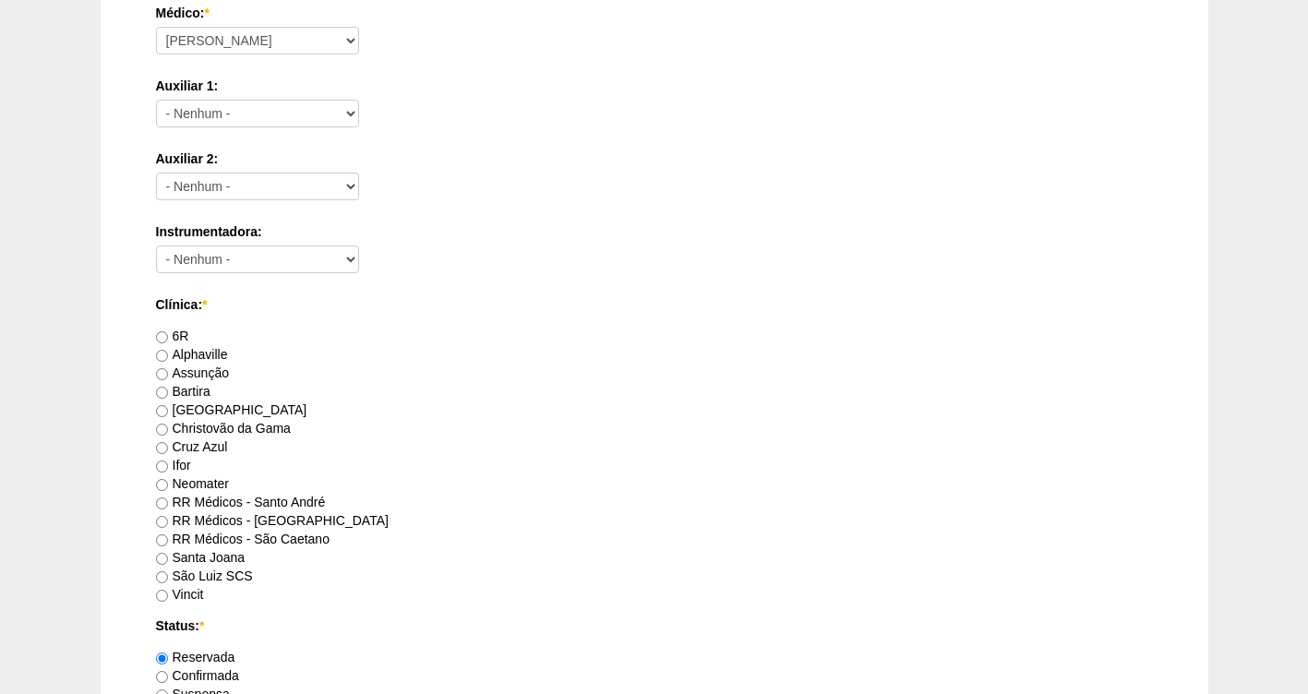
click at [369, 525] on label "RR Médicos - São Bernardo do Campo" at bounding box center [272, 520] width 233 height 15
click at [168, 525] on input "RR Médicos - São Bernardo do Campo" at bounding box center [162, 522] width 12 height 12
radio input "true"
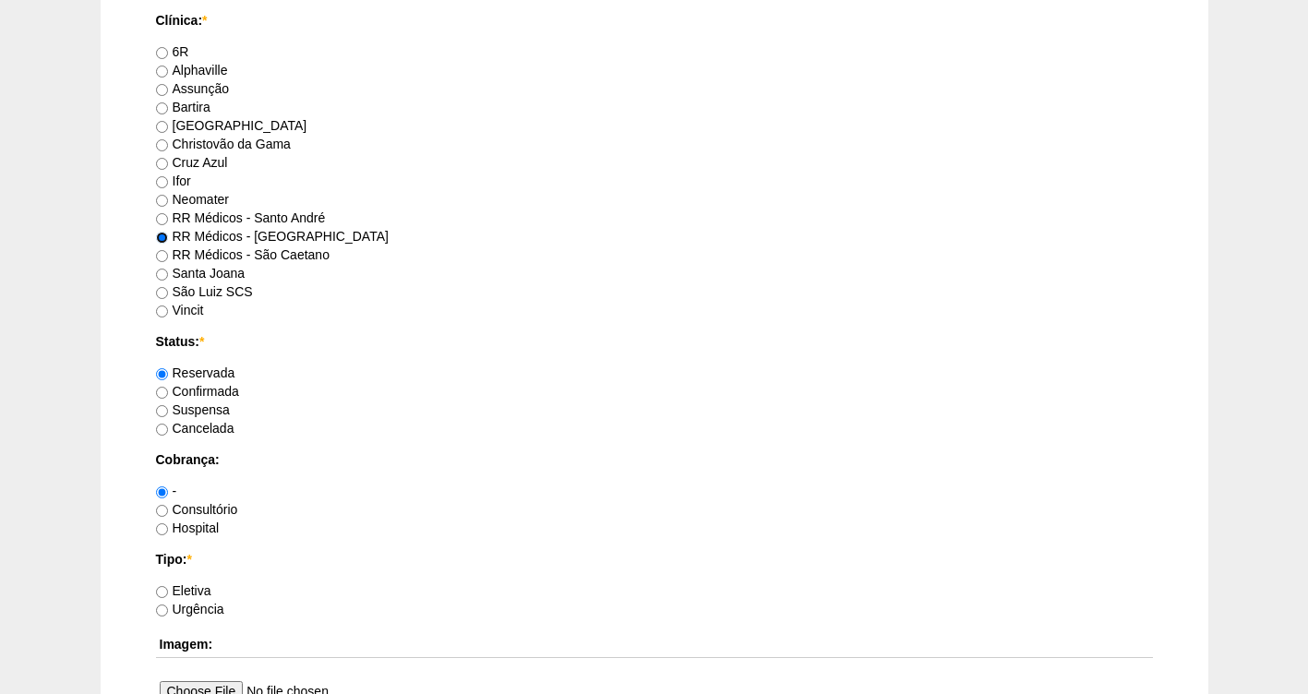
scroll to position [1063, 0]
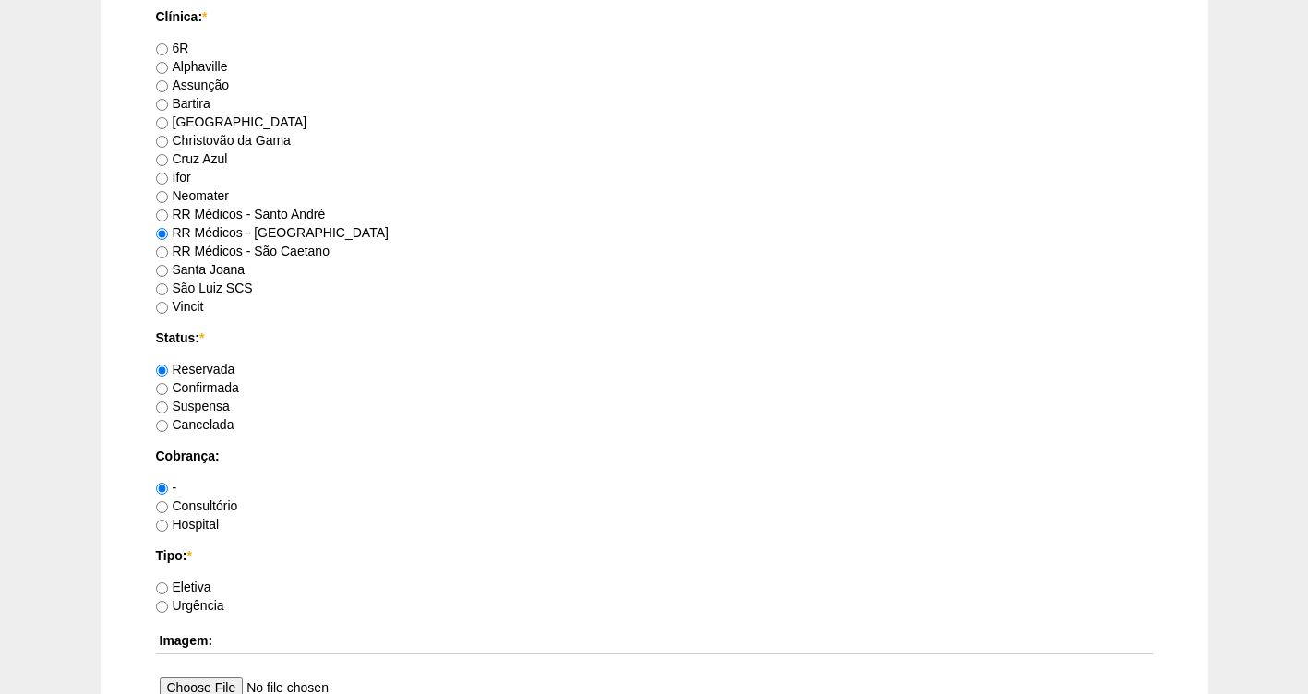
click at [216, 391] on label "Confirmada" at bounding box center [197, 387] width 83 height 15
click at [168, 391] on input "Confirmada" at bounding box center [162, 389] width 12 height 12
radio input "true"
click at [196, 584] on label "Eletiva" at bounding box center [183, 587] width 55 height 15
click at [168, 584] on input "Eletiva" at bounding box center [162, 589] width 12 height 12
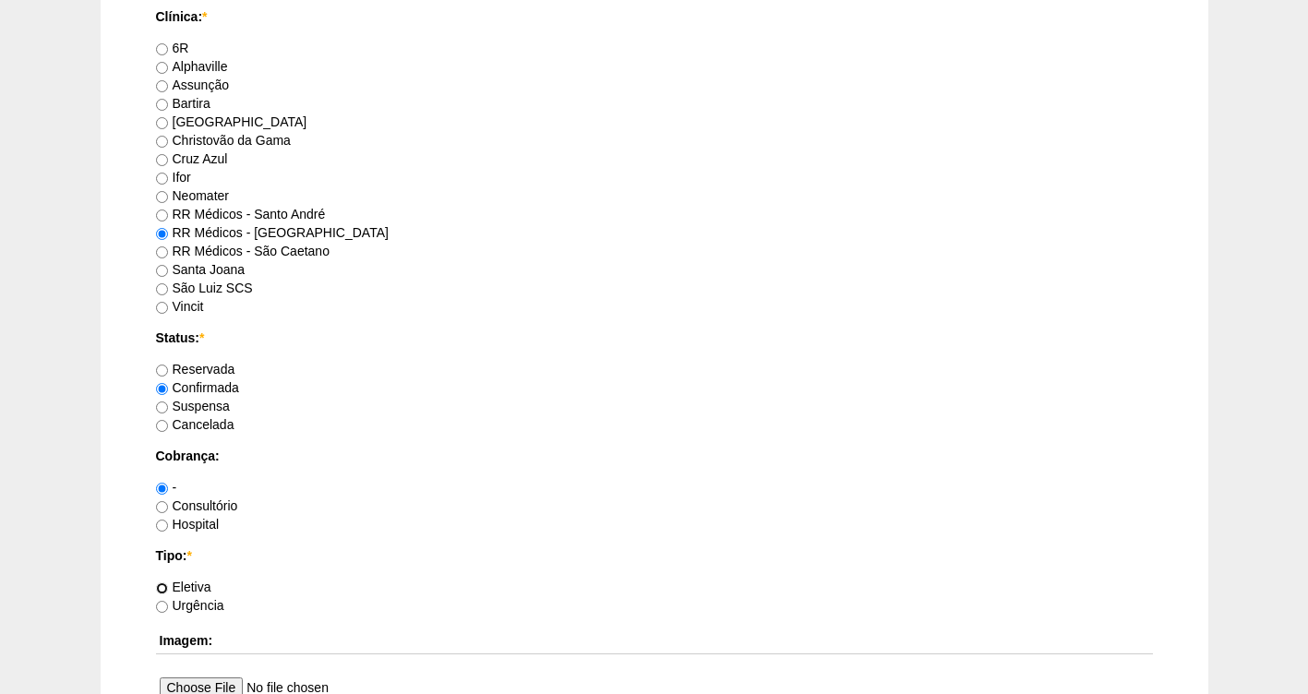
radio input "true"
click at [191, 509] on label "Consultório" at bounding box center [197, 506] width 82 height 15
click at [168, 509] on input "Consultório" at bounding box center [162, 507] width 12 height 12
radio input "true"
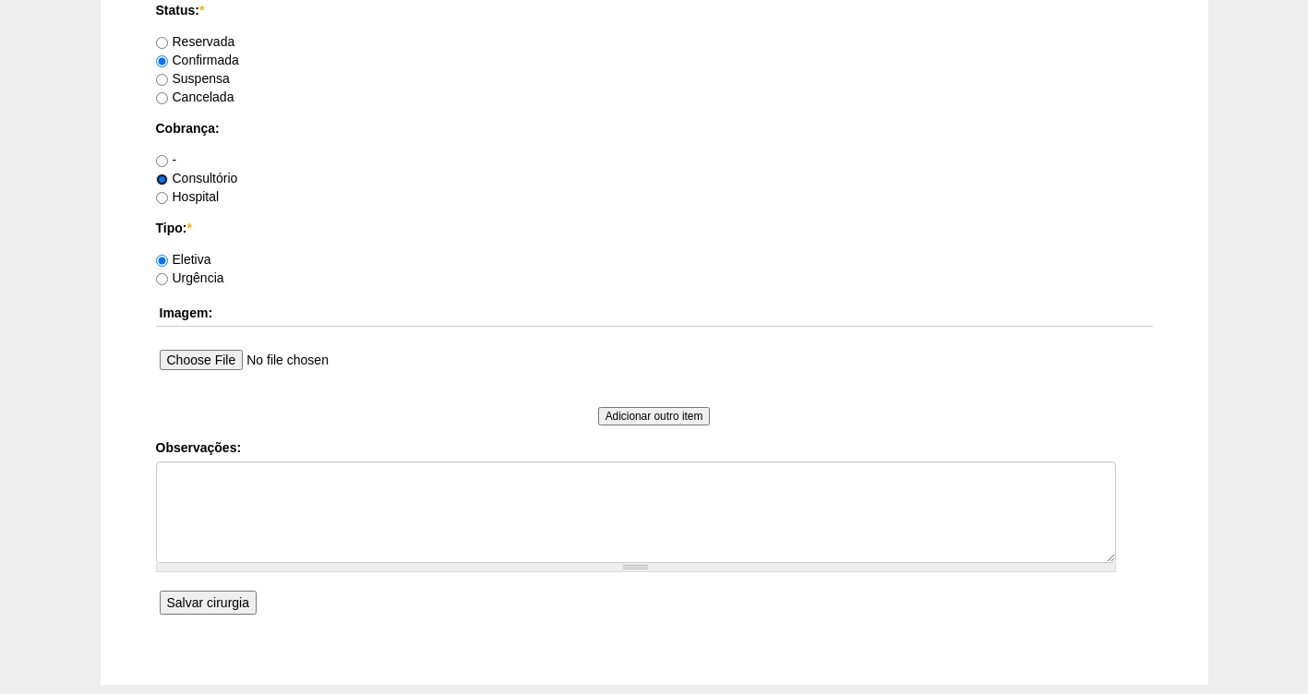
scroll to position [1493, 0]
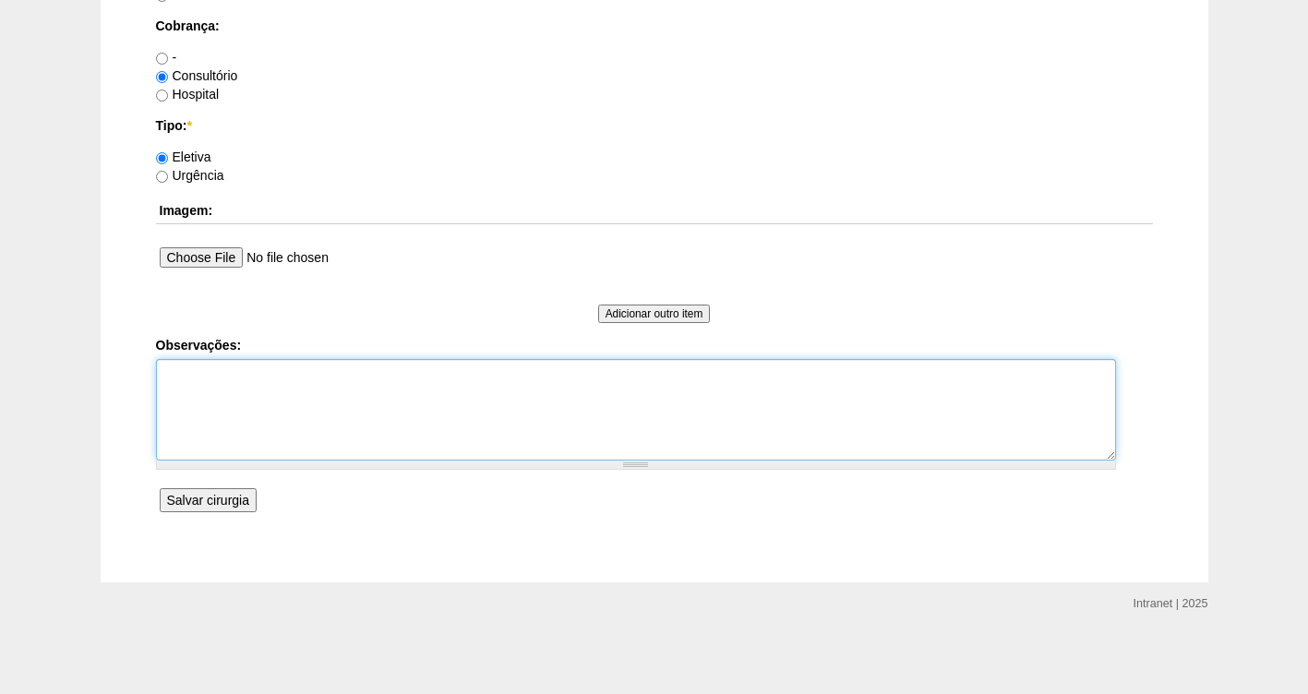
click at [203, 386] on textarea "Observações:" at bounding box center [636, 410] width 960 height 102
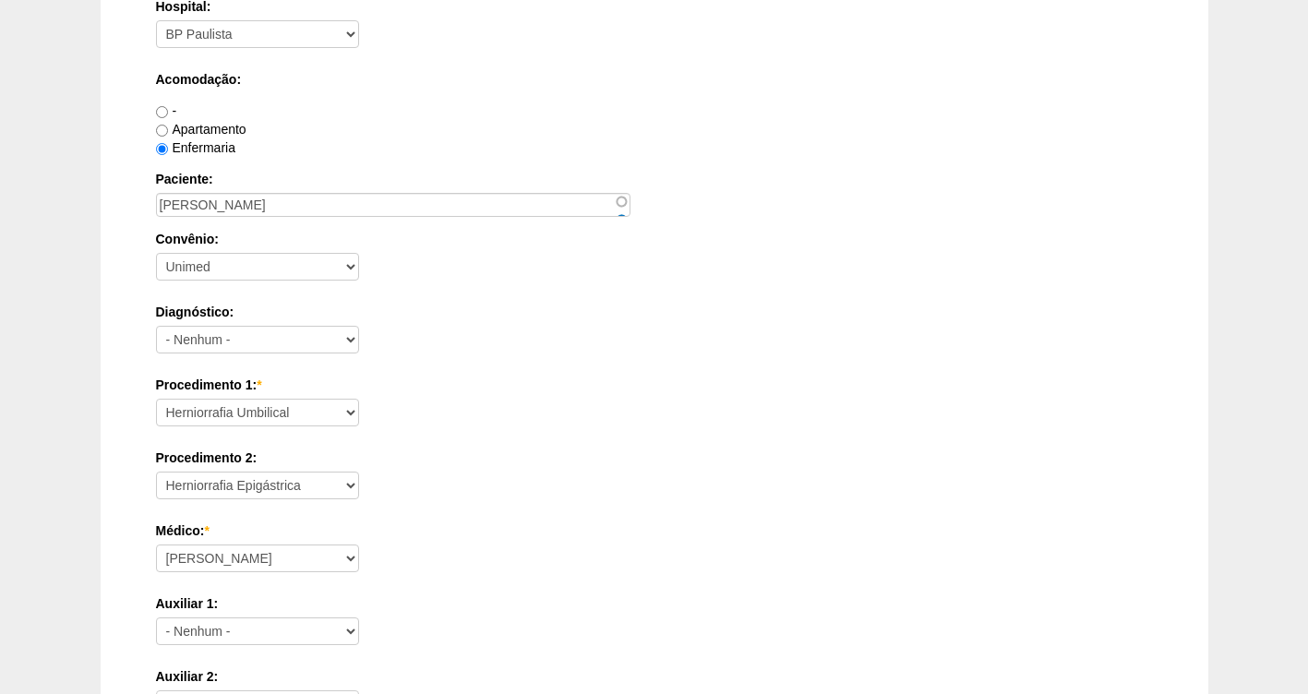
scroll to position [245, 0]
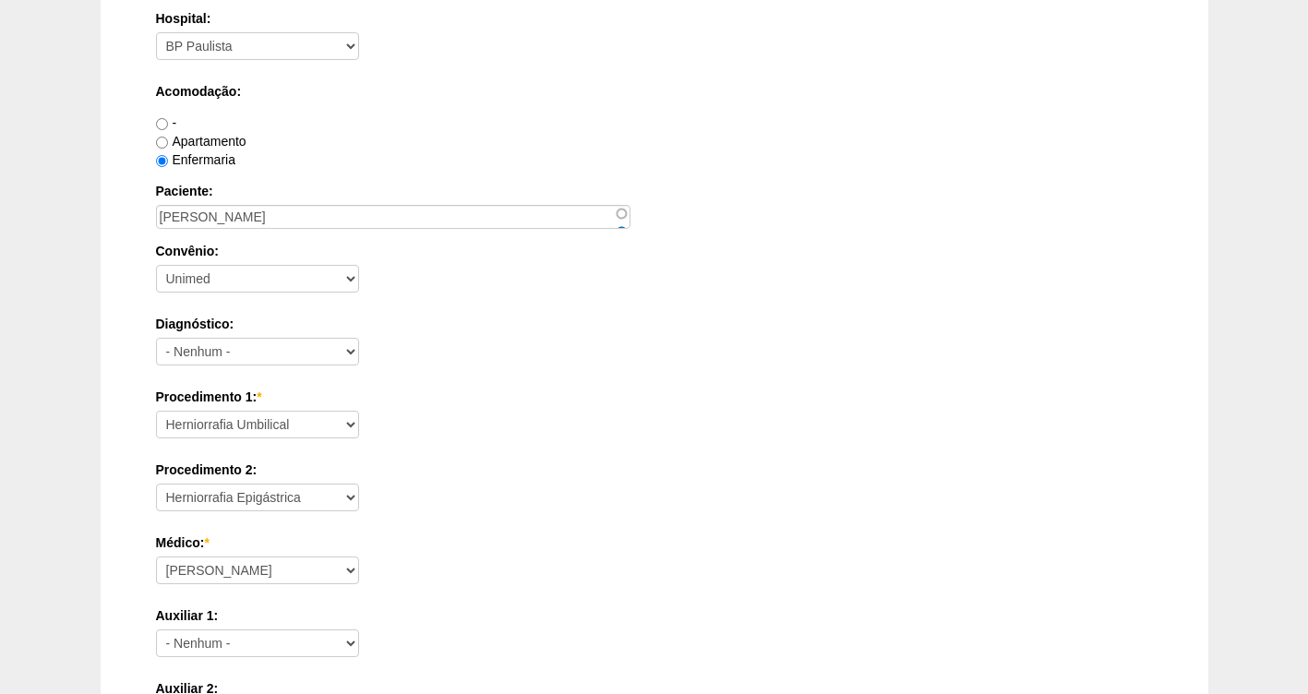
type textarea "COD ++ COM ROBOTICA FATURADA CONSULTORIO HM PARTICULARES"
click at [355, 421] on select "Consultório Abscesso Hepático - Drenagem Abscesso perianal Amputação Abdômino P…" at bounding box center [257, 425] width 203 height 28
select select "40538"
click at [156, 411] on select "Consultório Abscesso Hepático - Drenagem Abscesso perianal Amputação Abdômino P…" at bounding box center [257, 425] width 203 height 28
click at [269, 497] on select "- Nenhum - Consultório Abscesso Hepático - Drenagem Abscesso perianal Amputação…" at bounding box center [257, 498] width 203 height 28
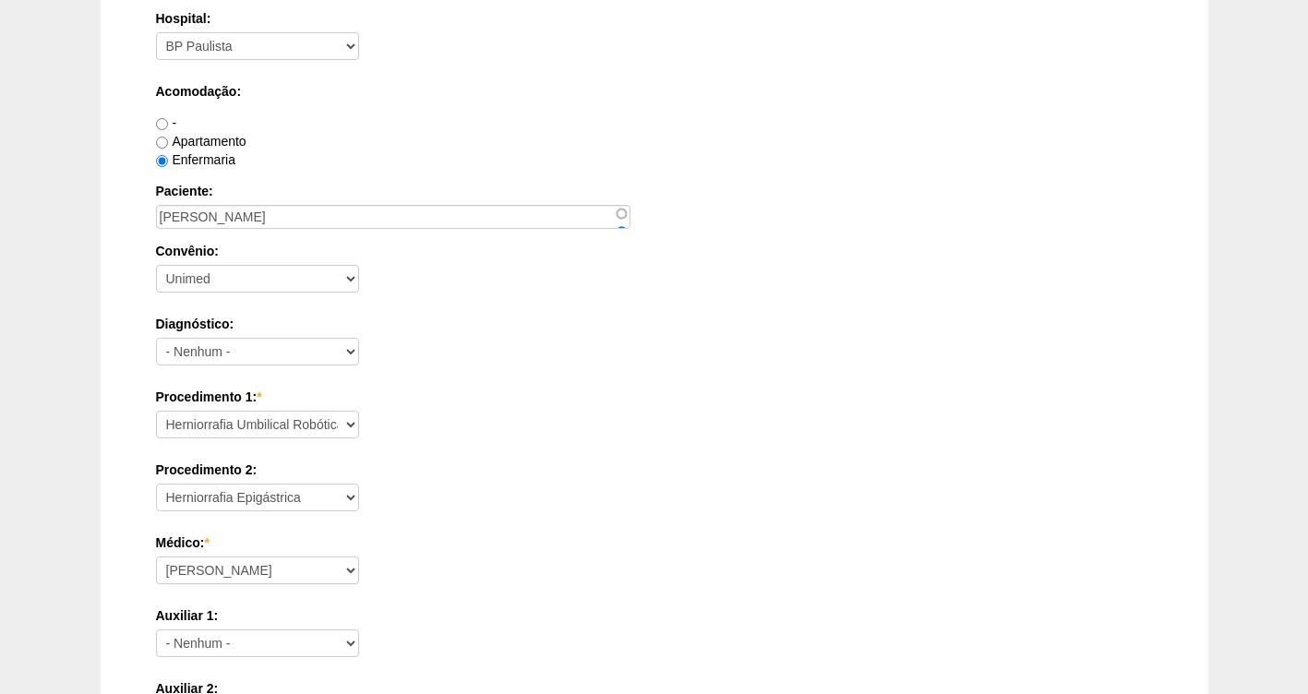
click at [794, 513] on div "Procedimento 2: - Nenhum - Consultório Abscesso Hepático - Drenagem Abscesso pe…" at bounding box center [654, 491] width 997 height 60
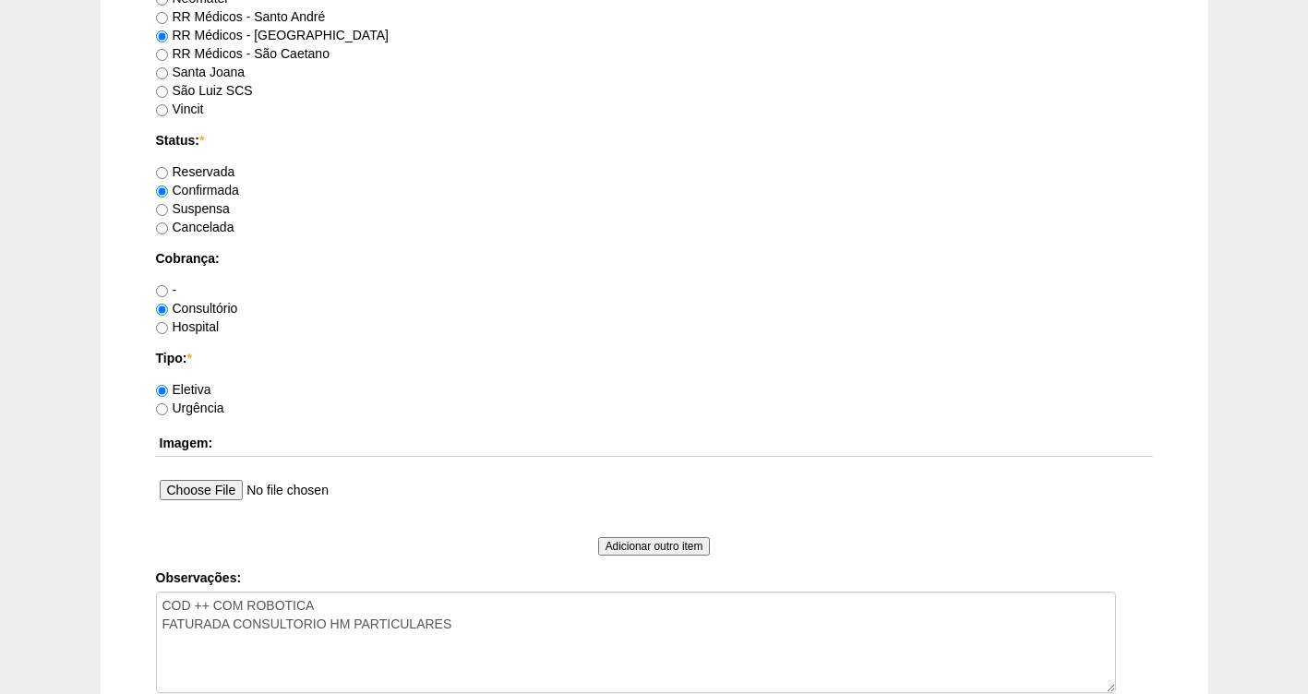
scroll to position [1493, 0]
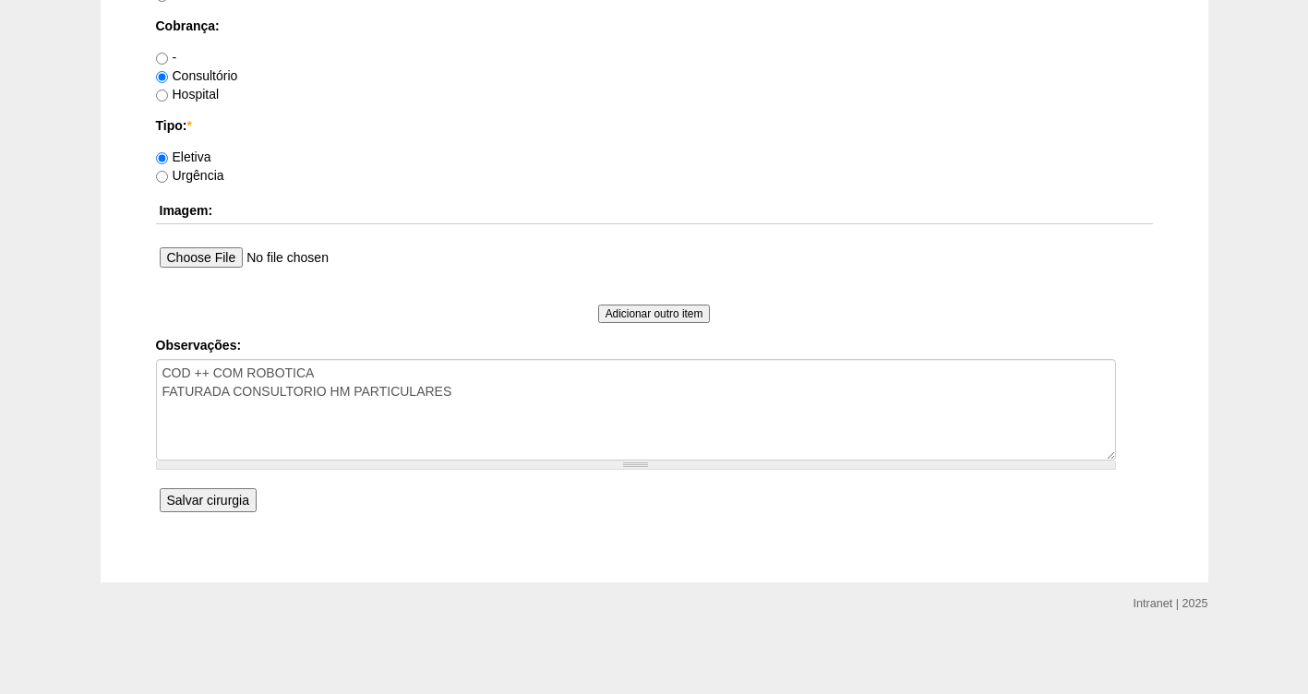
click at [166, 509] on input "Salvar cirurgia" at bounding box center [208, 500] width 97 height 24
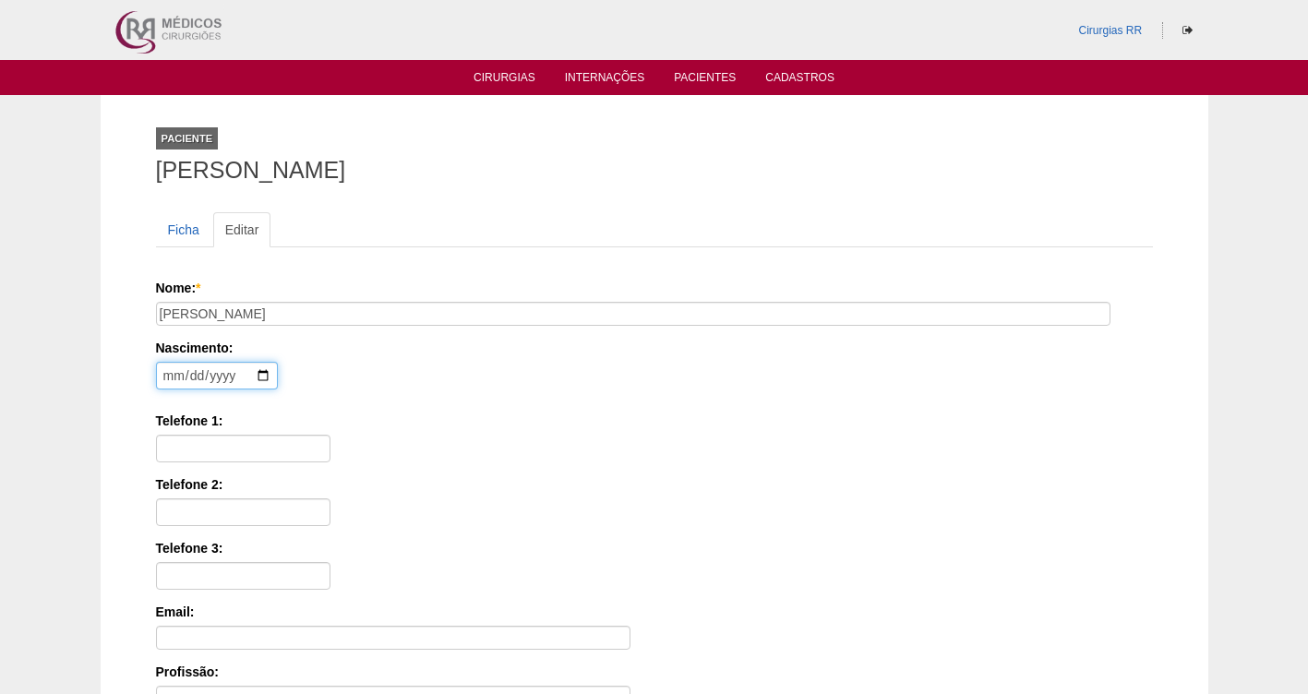
click at [258, 373] on input "date" at bounding box center [217, 376] width 122 height 28
click at [168, 369] on input "date" at bounding box center [217, 376] width 122 height 28
type input "[DATE]"
click at [190, 441] on input "Telefone 1:" at bounding box center [243, 449] width 175 height 28
paste input "[PHONE_NUMBER]"
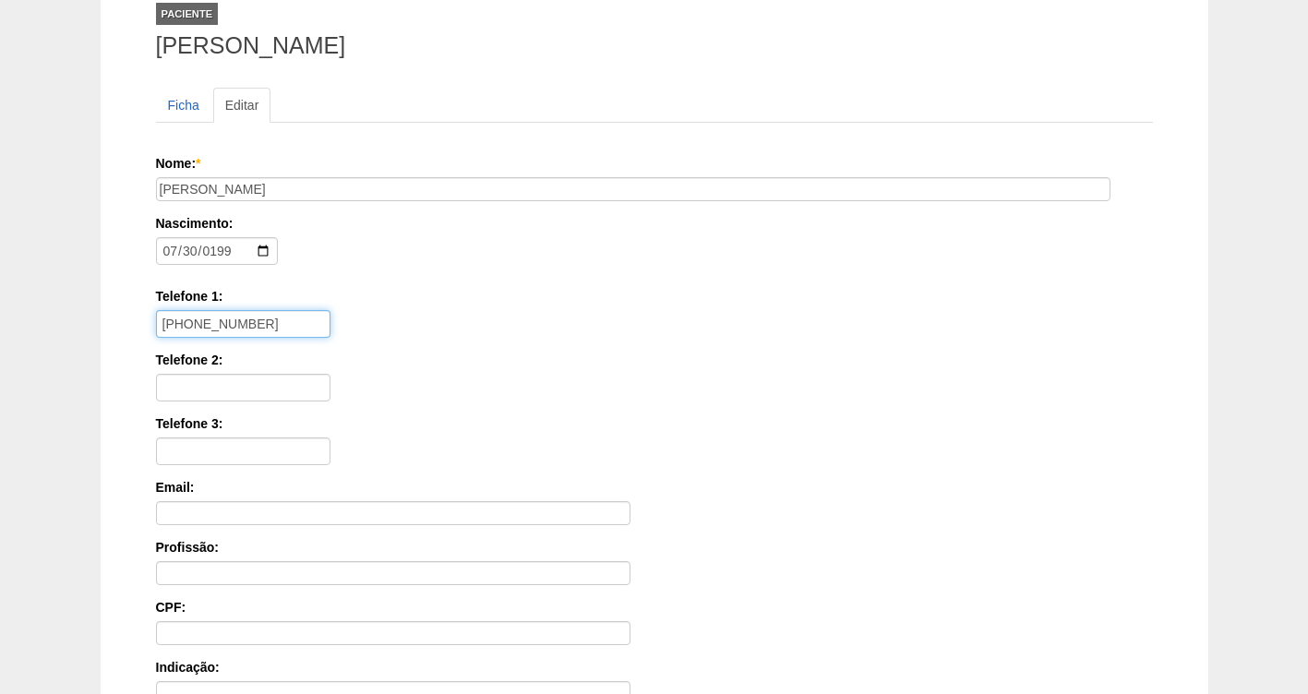
scroll to position [140, 0]
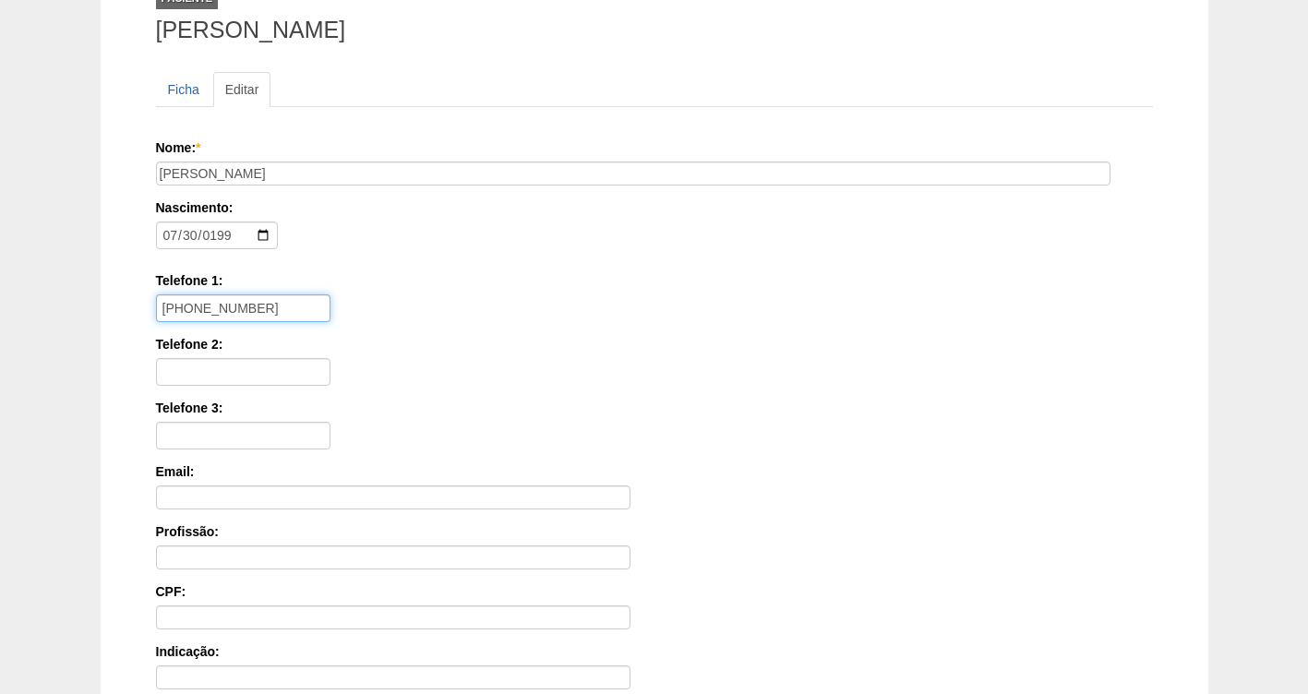
type input "[PHONE_NUMBER]"
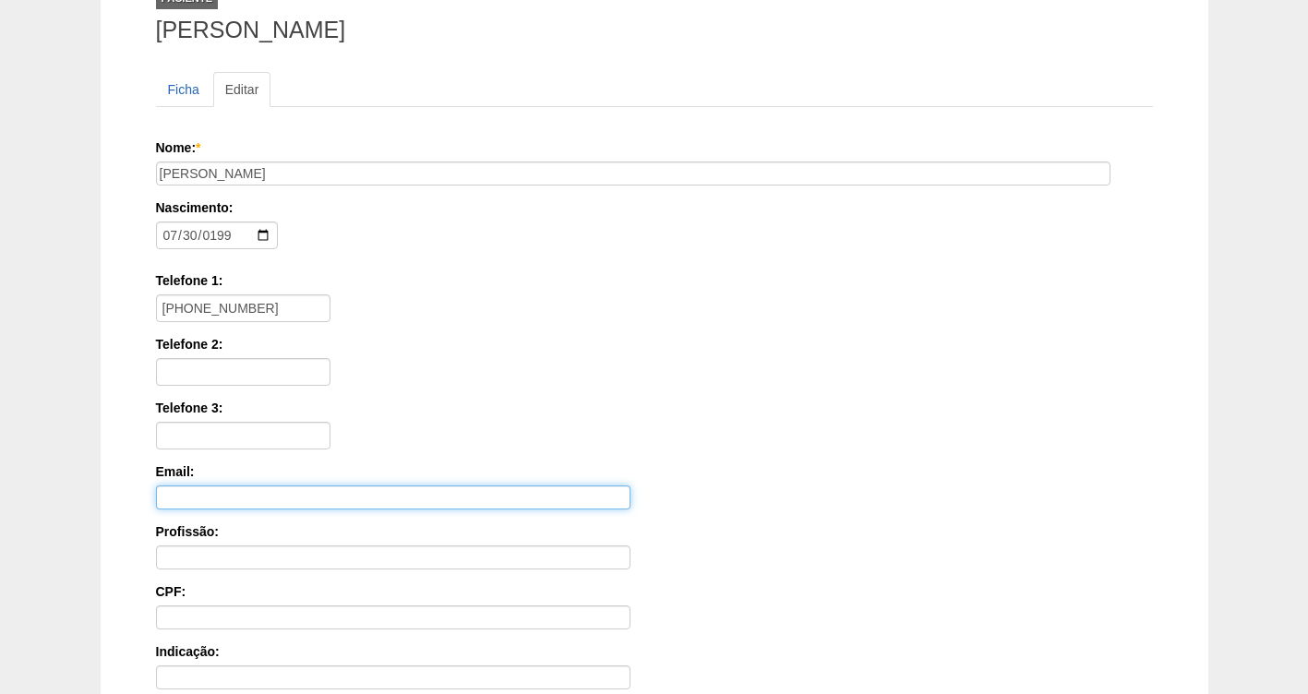
click at [201, 499] on input "Email:" at bounding box center [393, 498] width 475 height 24
paste input "gsh3007@gmail.com"
type input "gsh3007@gmail.com"
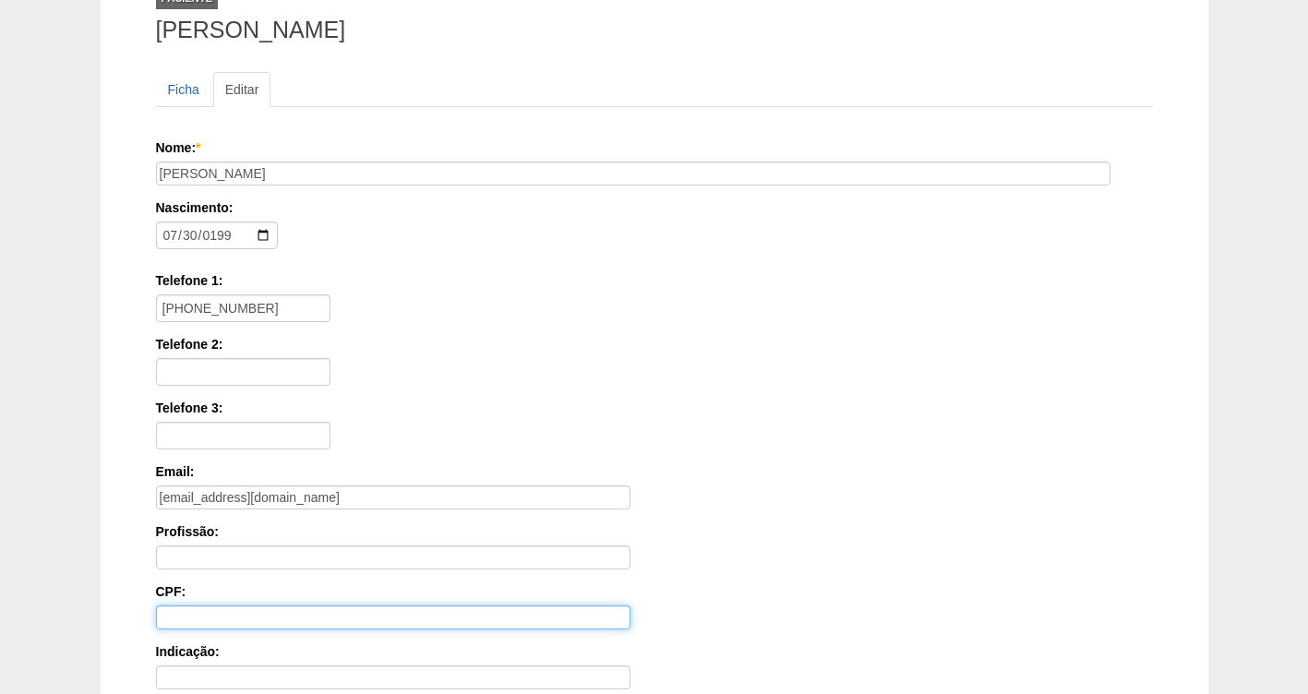
click at [216, 621] on input "CPF:" at bounding box center [393, 618] width 475 height 24
paste input "104.886.869-97"
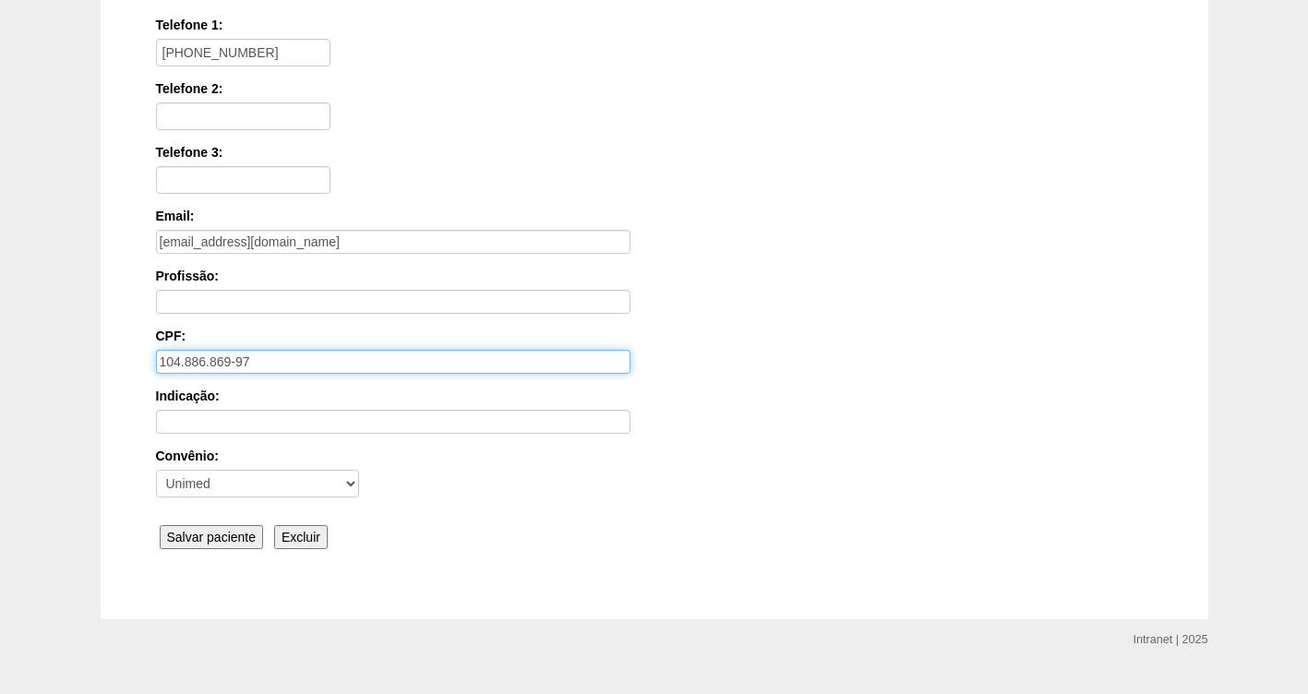
scroll to position [398, 0]
type input "104.886.869-97"
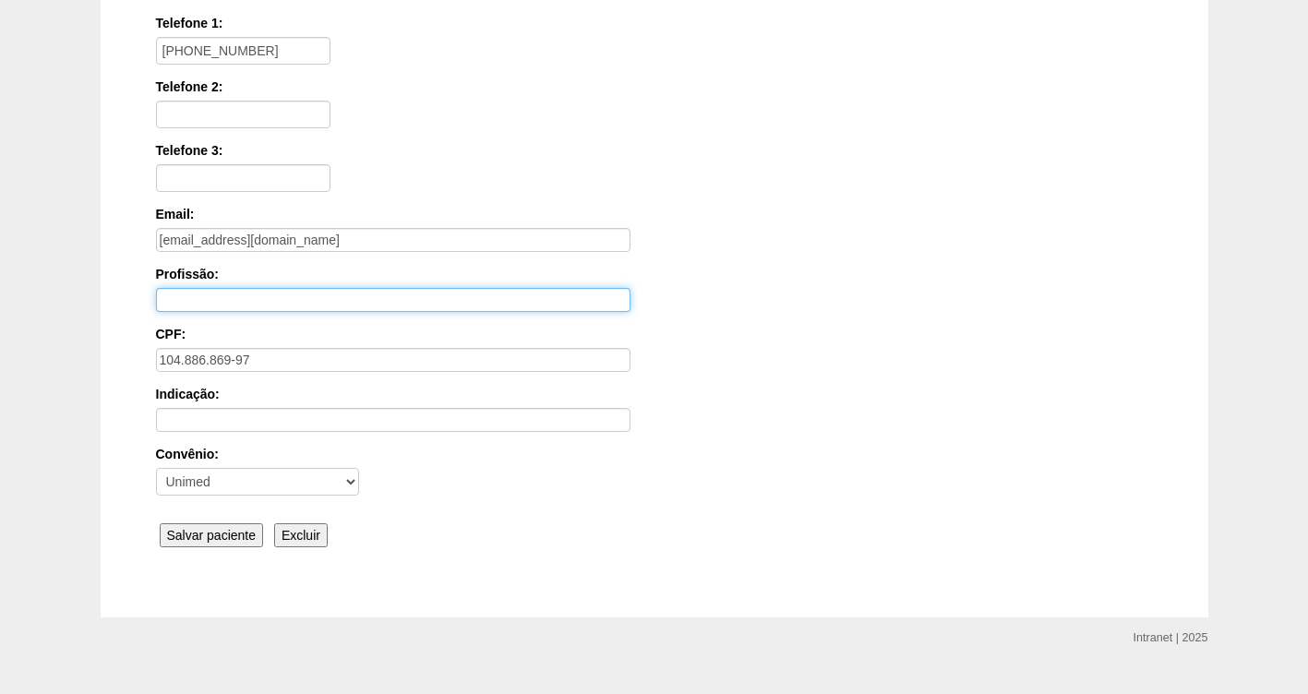
click at [211, 305] on input "Profissão:" at bounding box center [393, 300] width 475 height 24
type input "MEDICO"
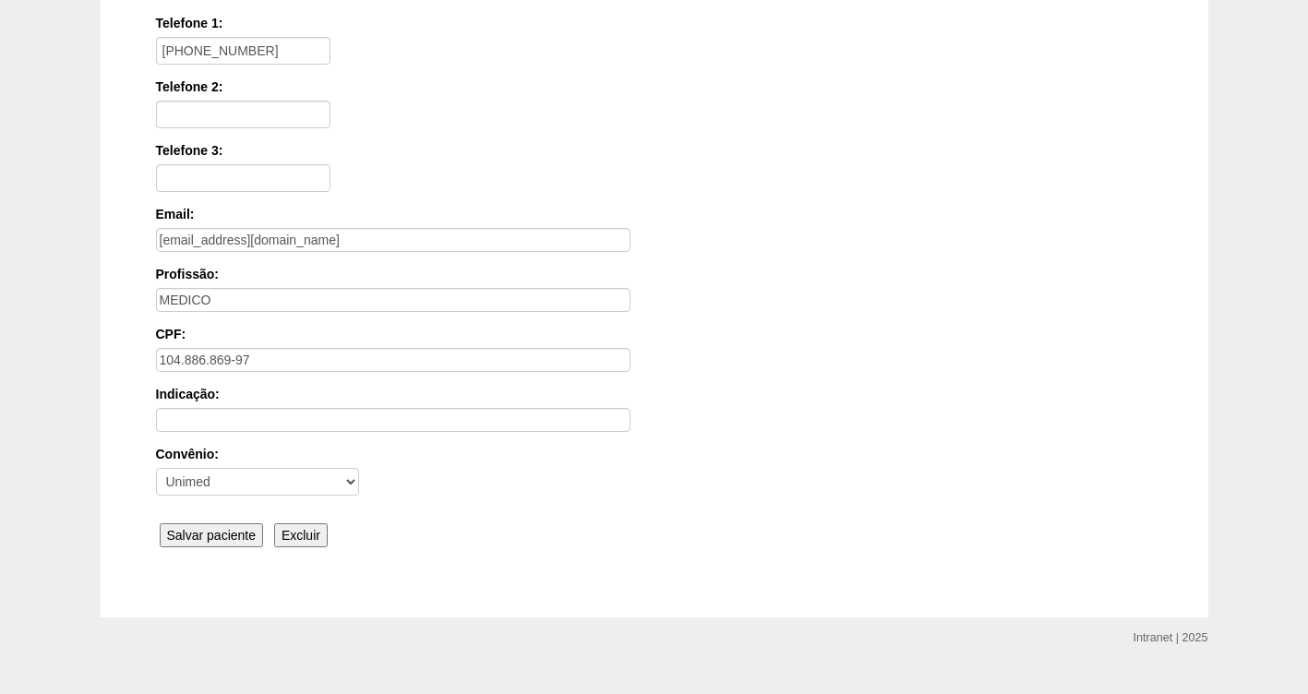
click at [211, 535] on input "Salvar paciente" at bounding box center [212, 536] width 104 height 24
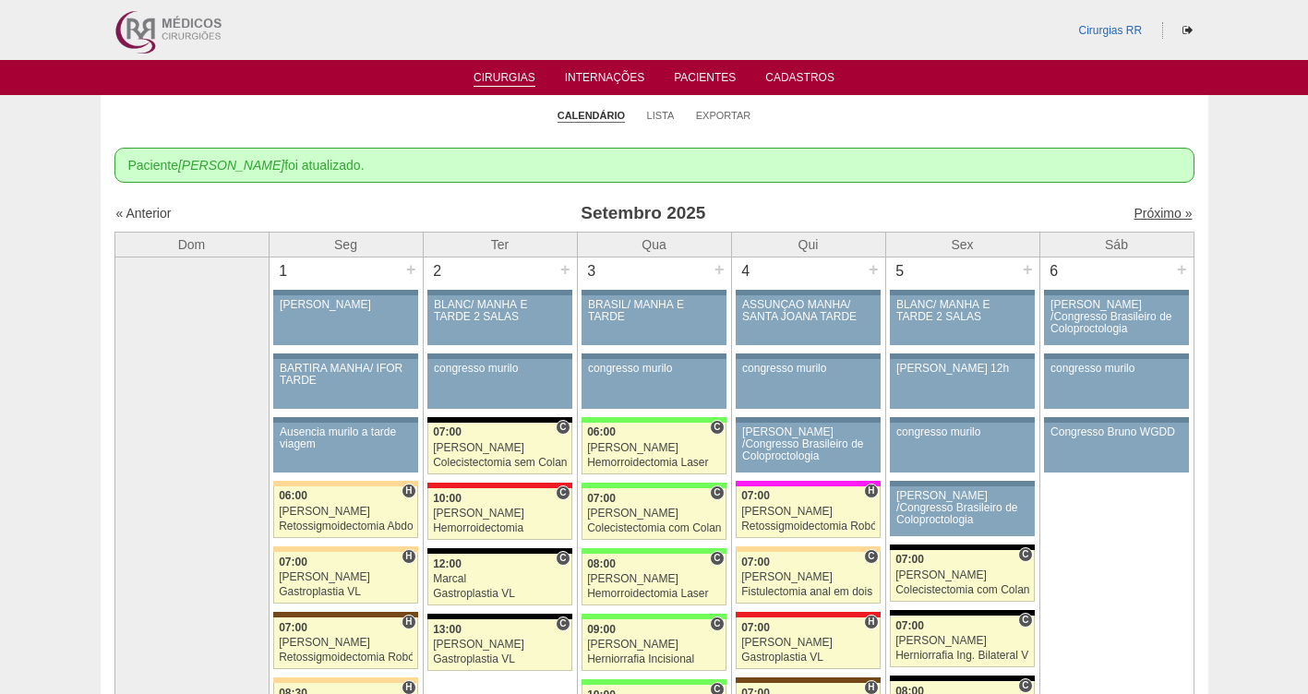
click at [1142, 213] on link "Próximo »" at bounding box center [1163, 213] width 58 height 15
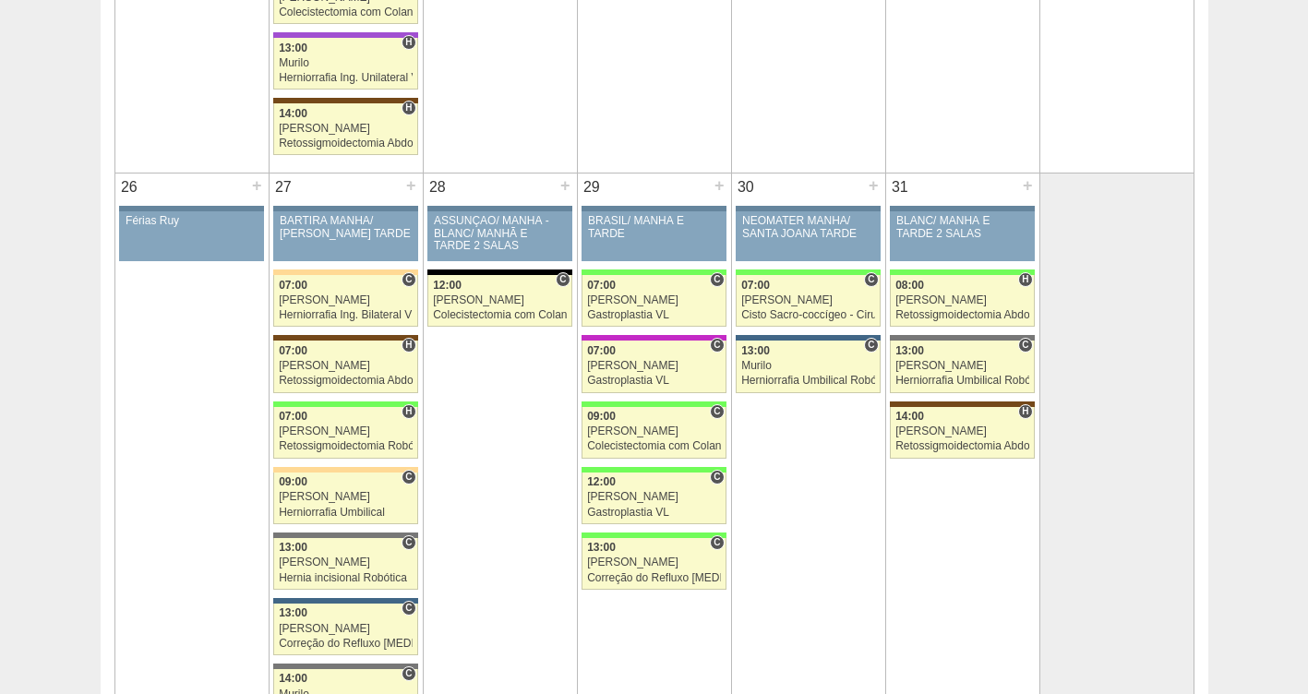
scroll to position [2427, 0]
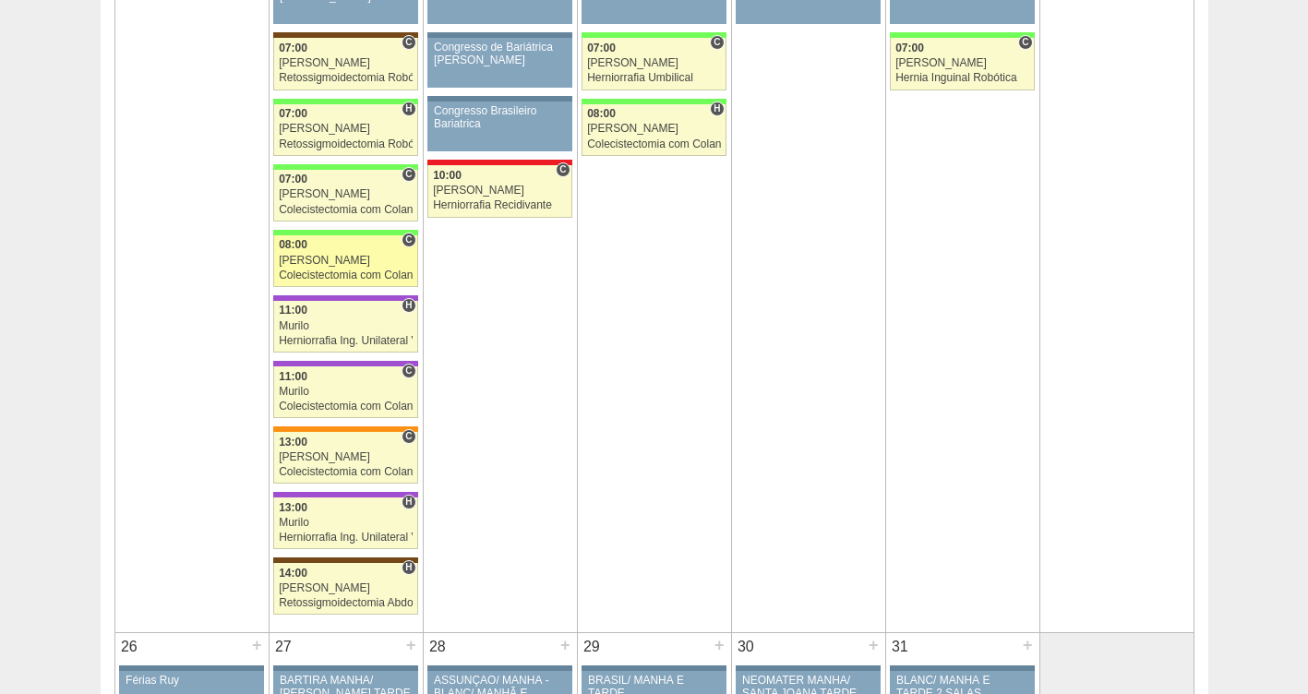
click at [306, 258] on div "[PERSON_NAME]" at bounding box center [346, 261] width 134 height 12
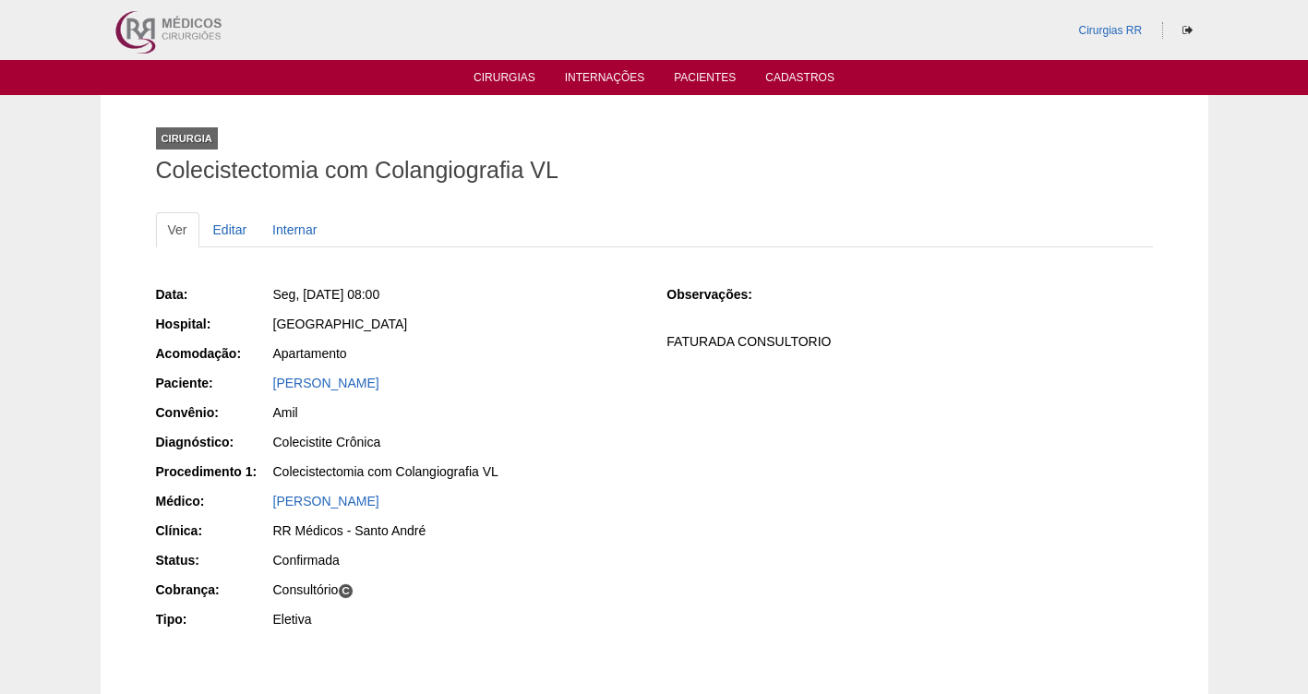
copy span "[DATE] 08:00"
drag, startPoint x: 487, startPoint y: 307, endPoint x: 304, endPoint y: 294, distance: 183.3
click at [304, 294] on div "Seg, [DATE] 08:00" at bounding box center [456, 296] width 370 height 23
